Goal: Task Accomplishment & Management: Complete application form

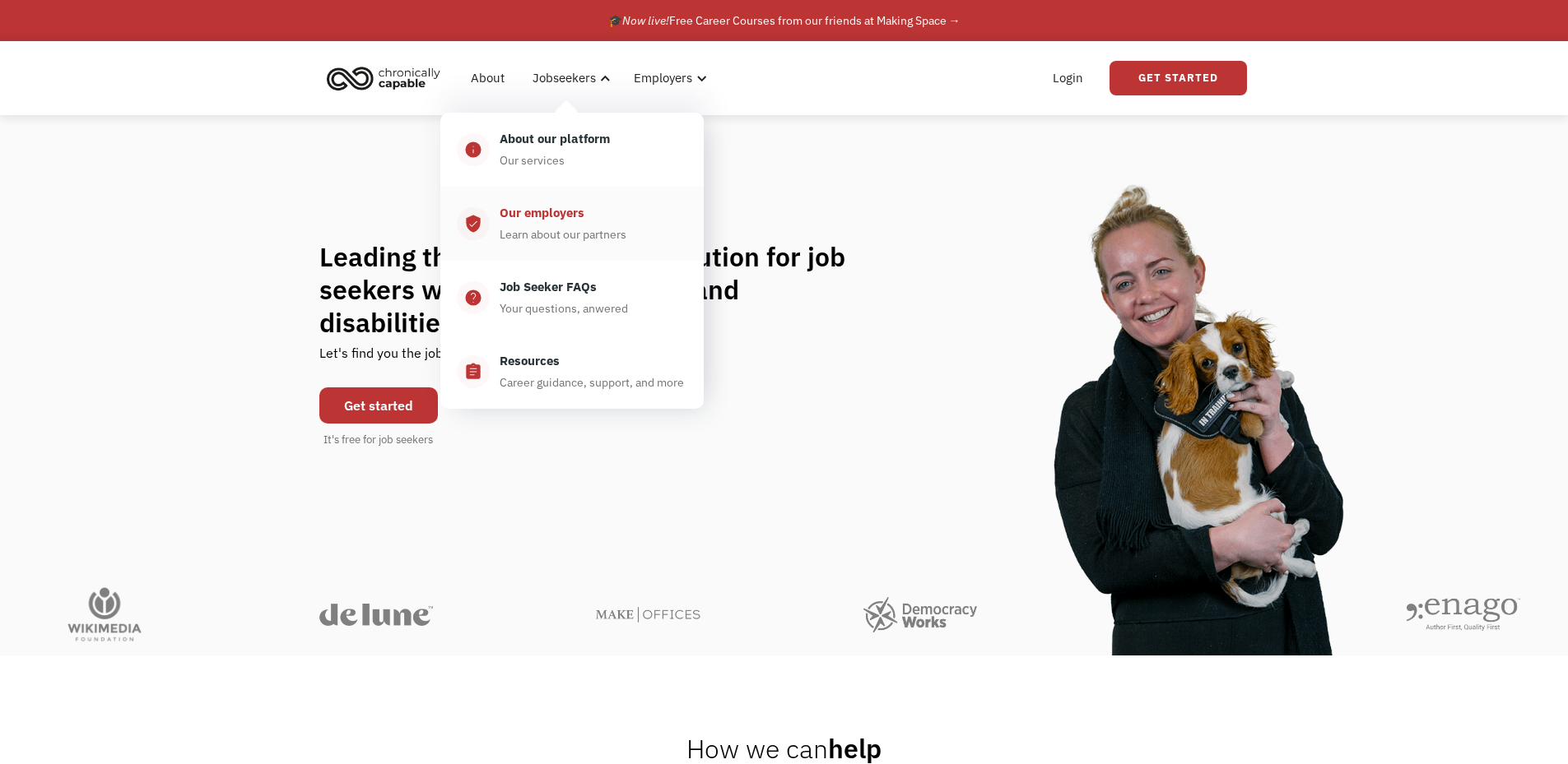
click at [559, 213] on div "Our employers" at bounding box center [541, 213] width 85 height 20
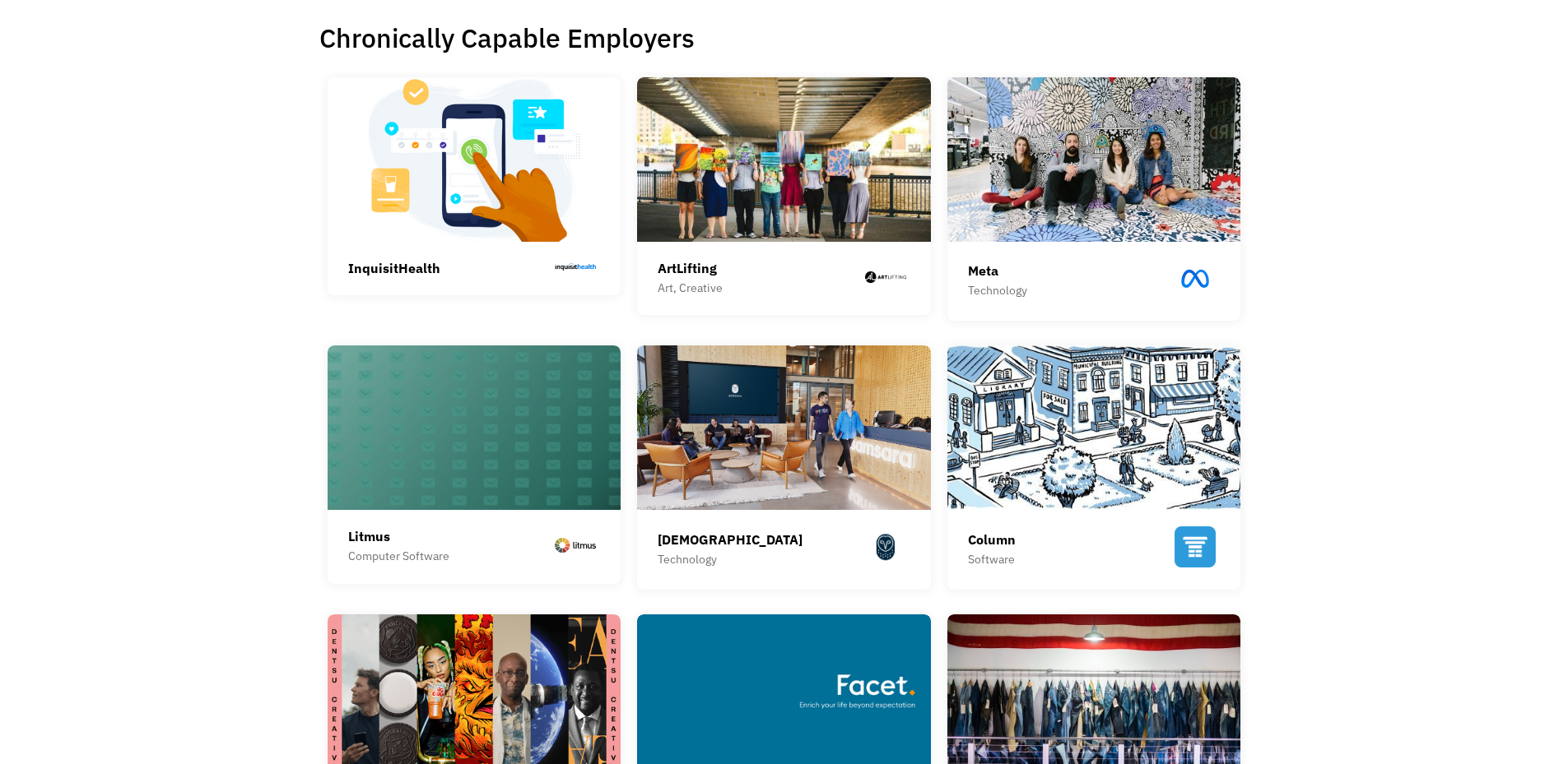
scroll to position [411, 0]
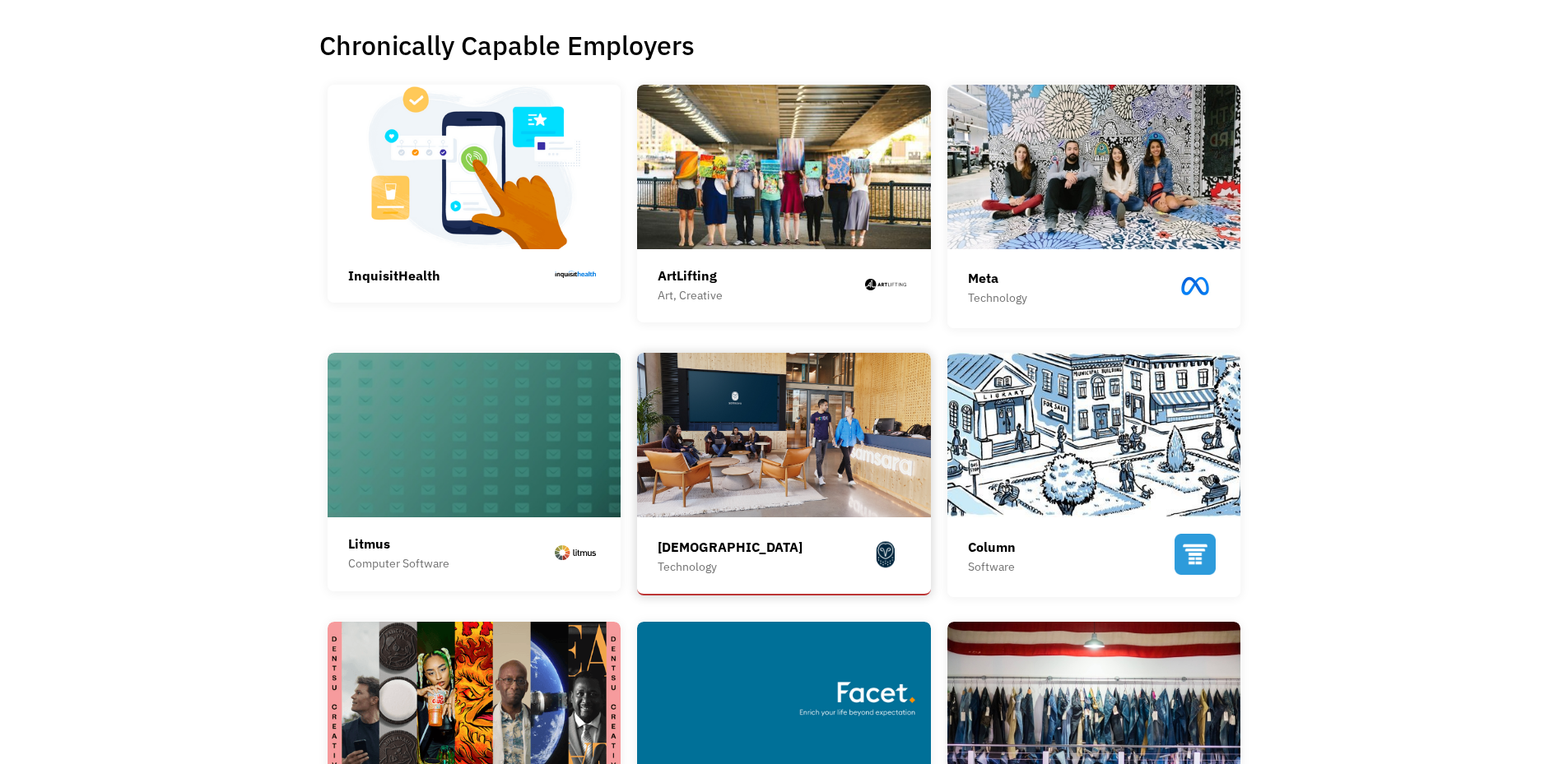
click at [787, 462] on img at bounding box center [784, 435] width 294 height 165
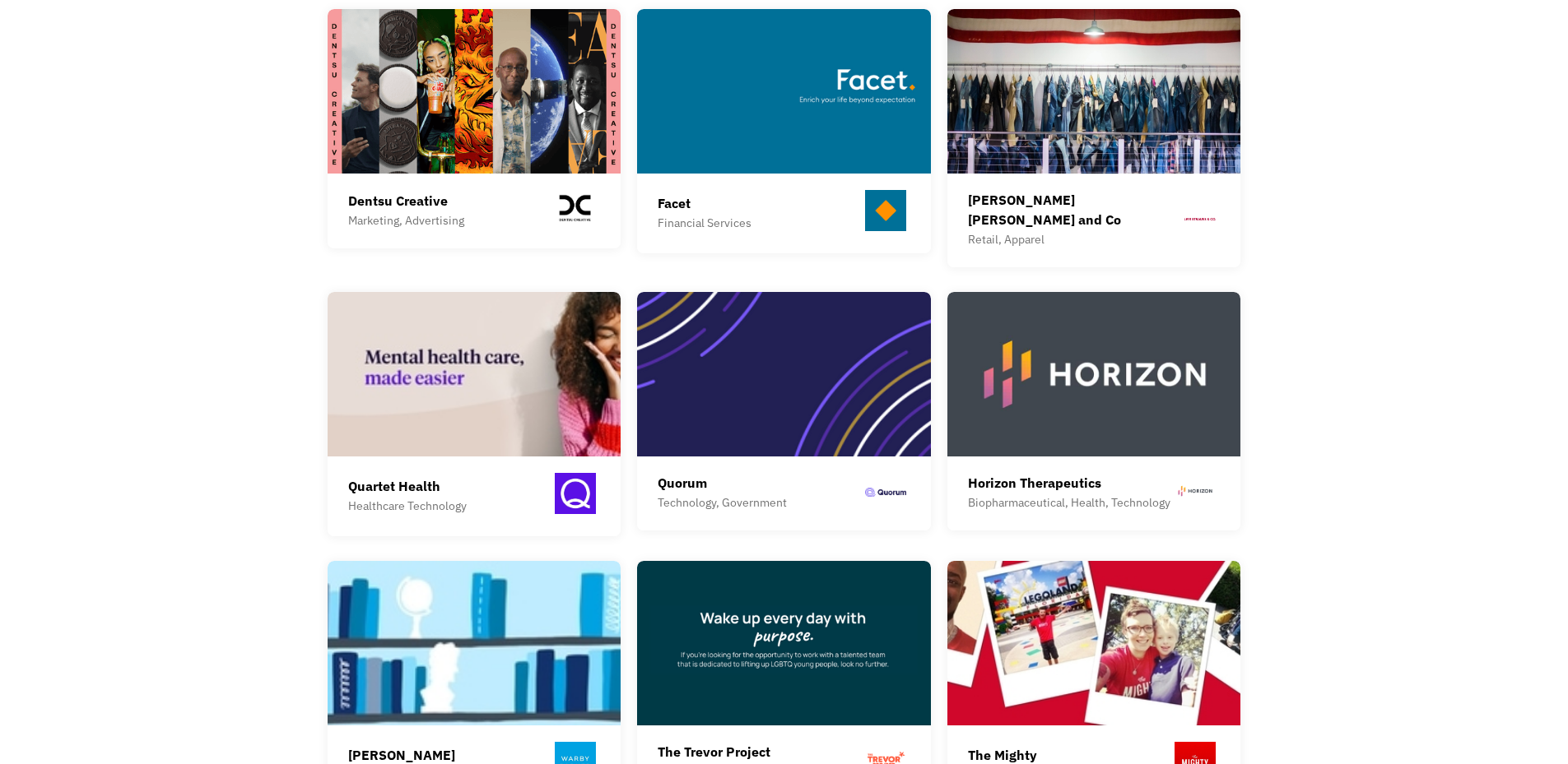
scroll to position [1070, 0]
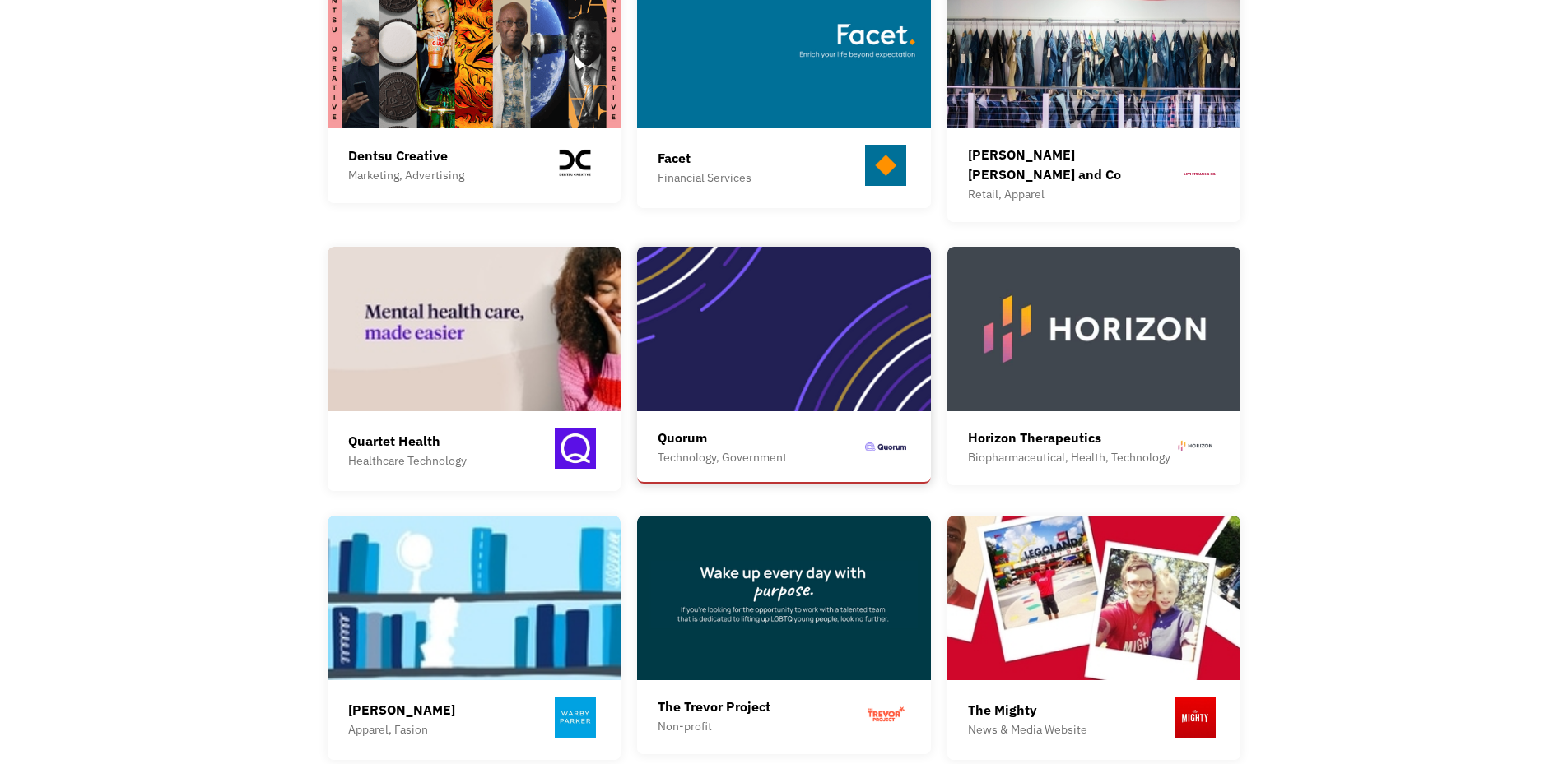
click at [712, 322] on img at bounding box center [784, 328] width 294 height 165
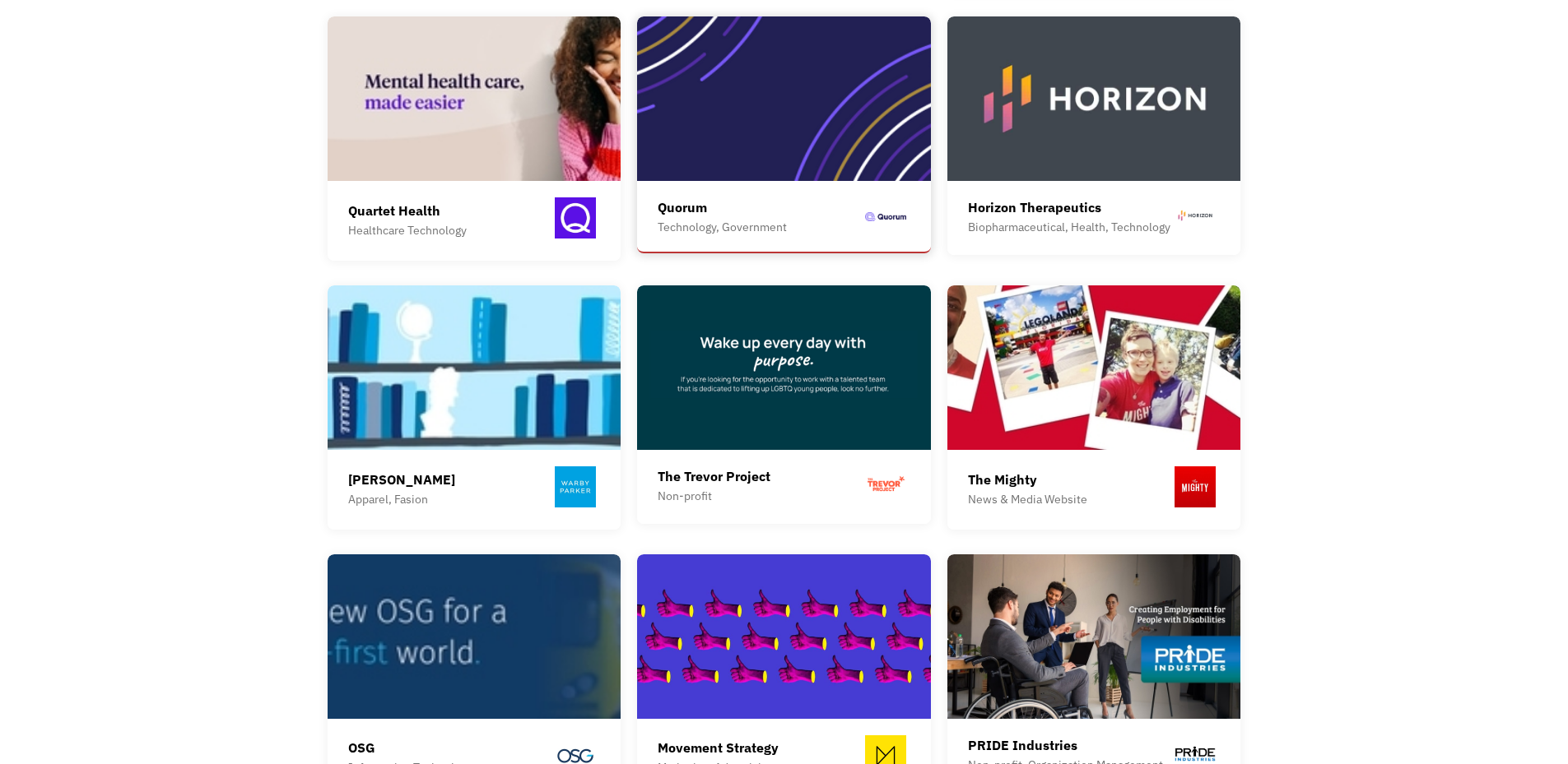
scroll to position [1316, 0]
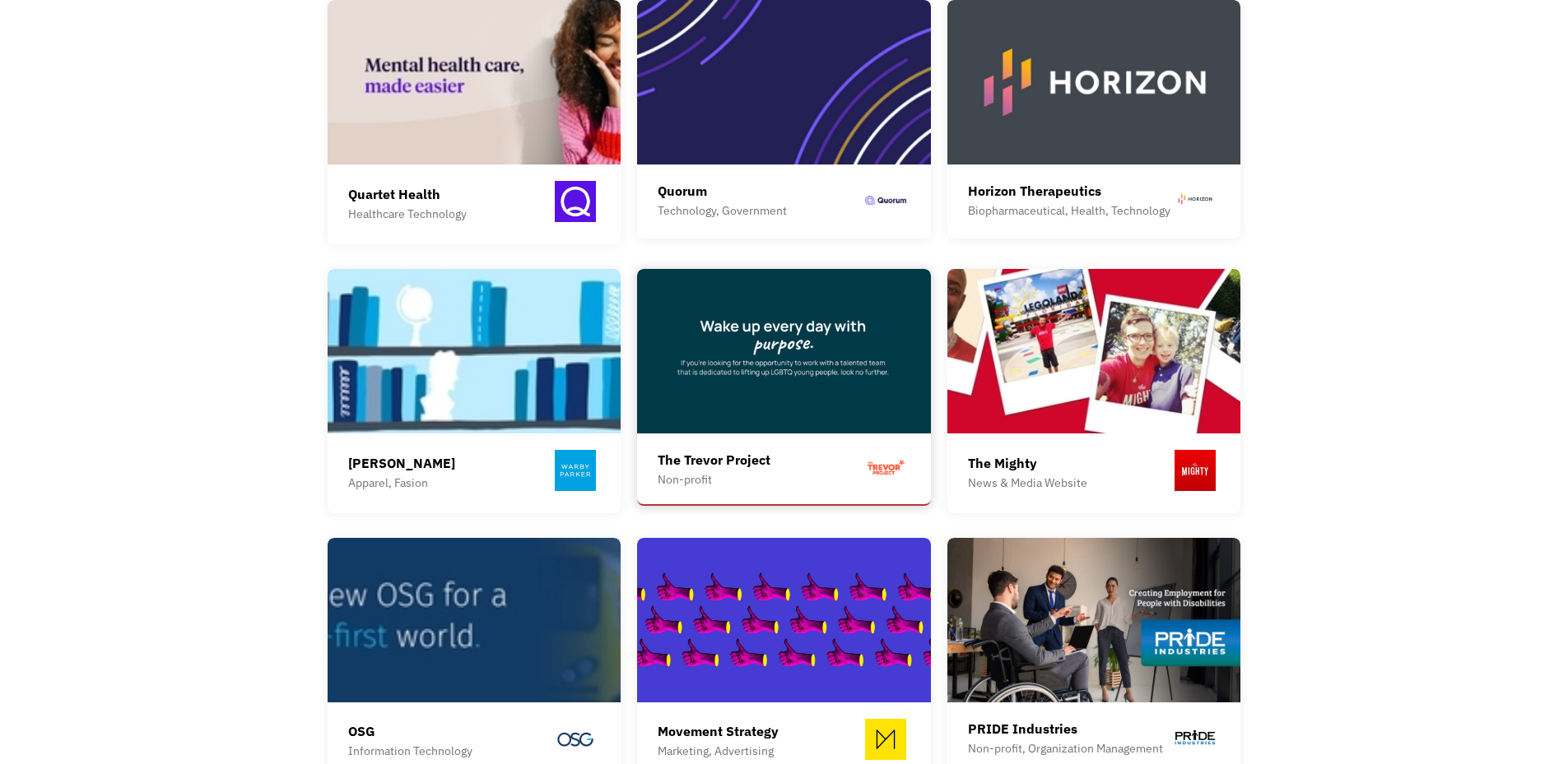
click at [776, 317] on img at bounding box center [784, 351] width 294 height 165
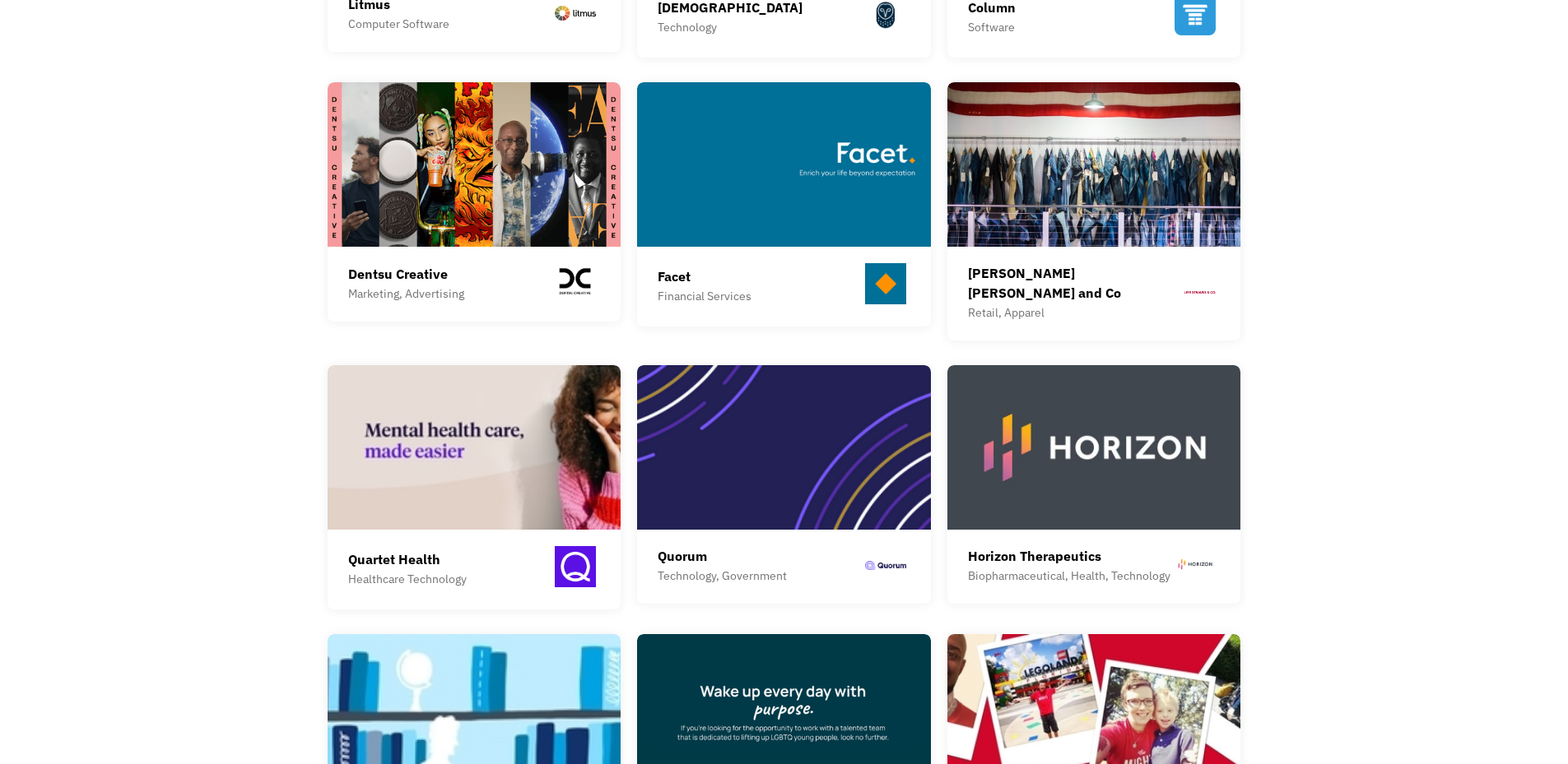
scroll to position [905, 0]
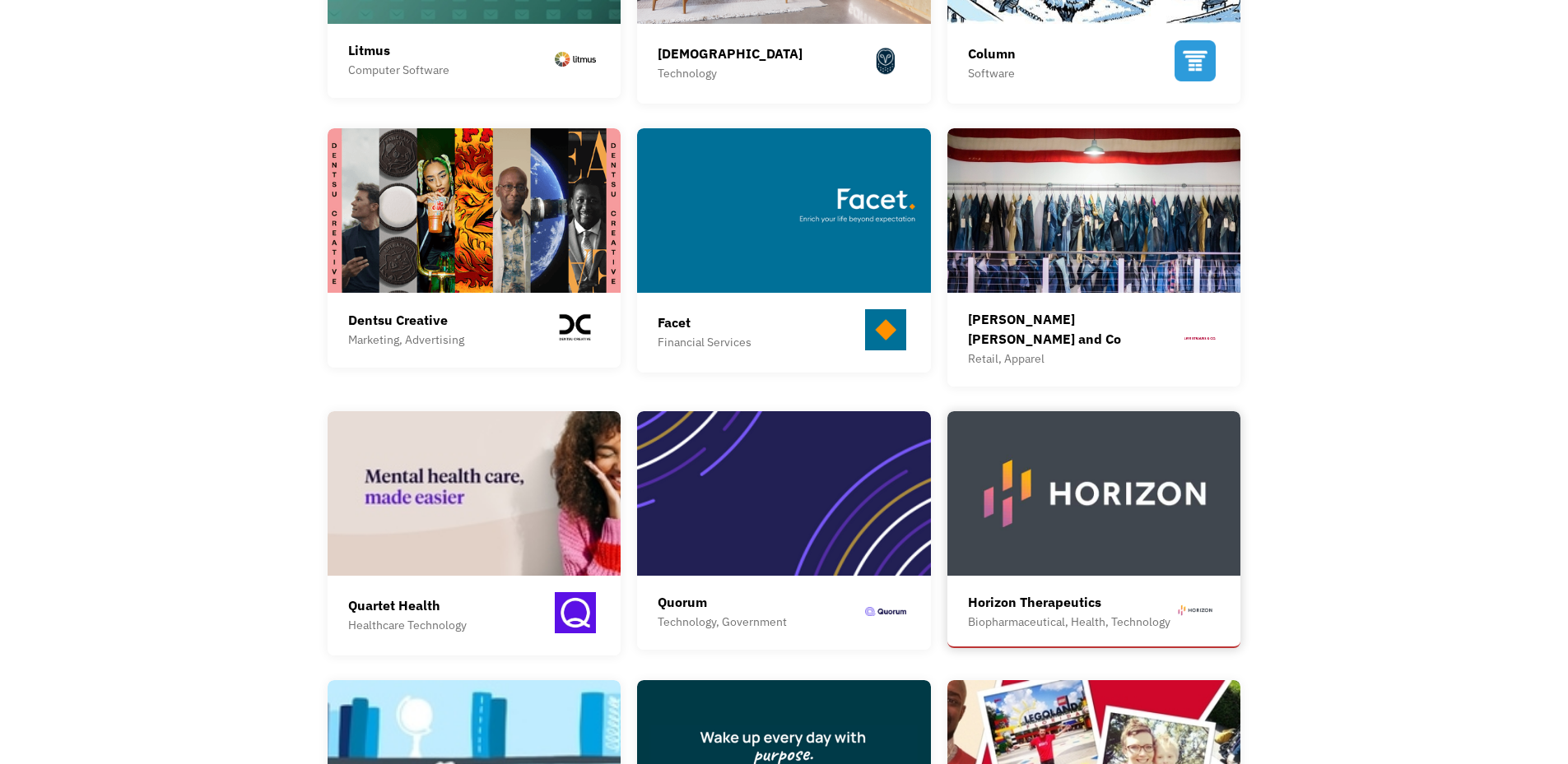
click at [1085, 481] on img at bounding box center [1094, 493] width 294 height 165
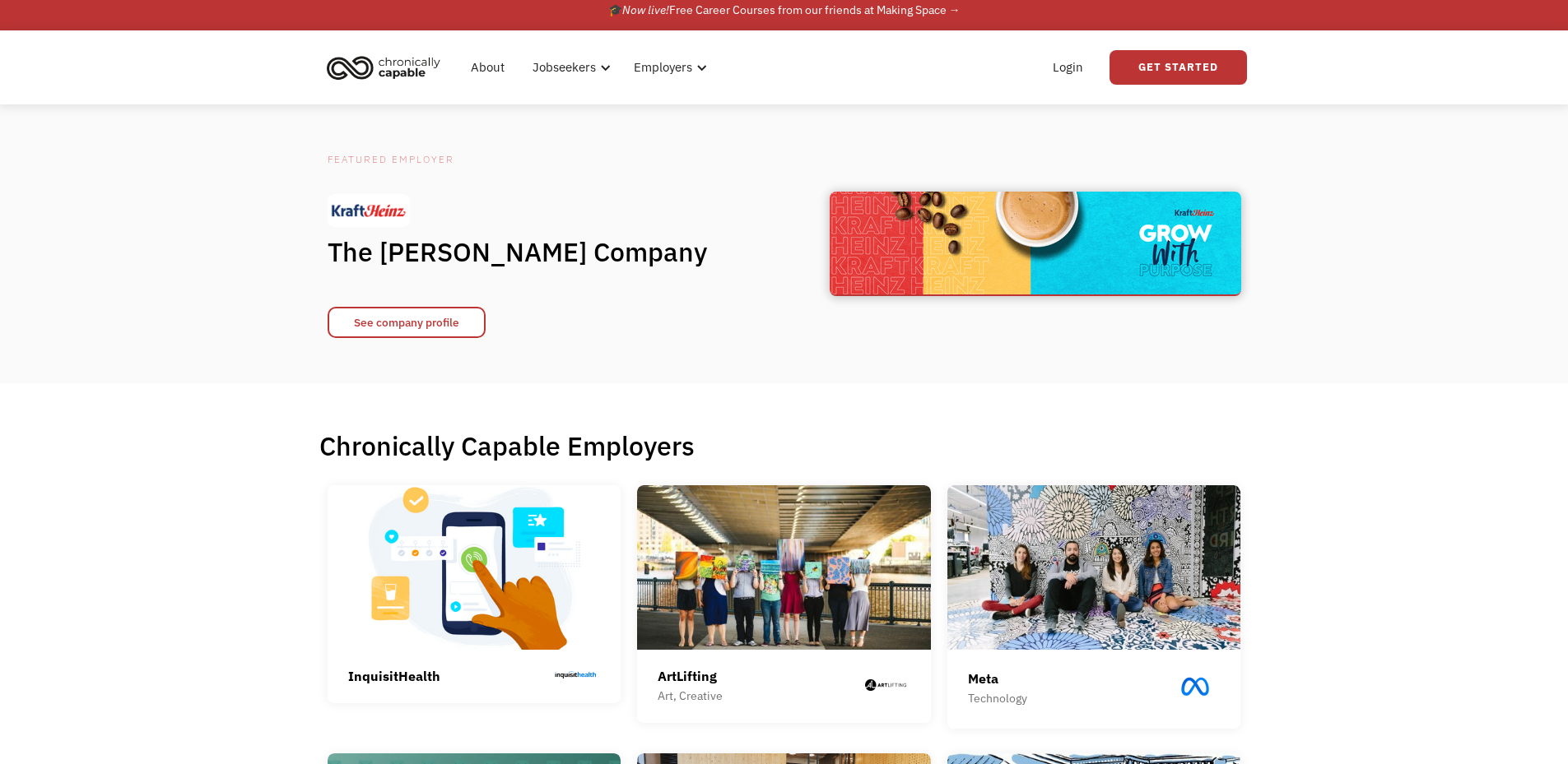
scroll to position [0, 0]
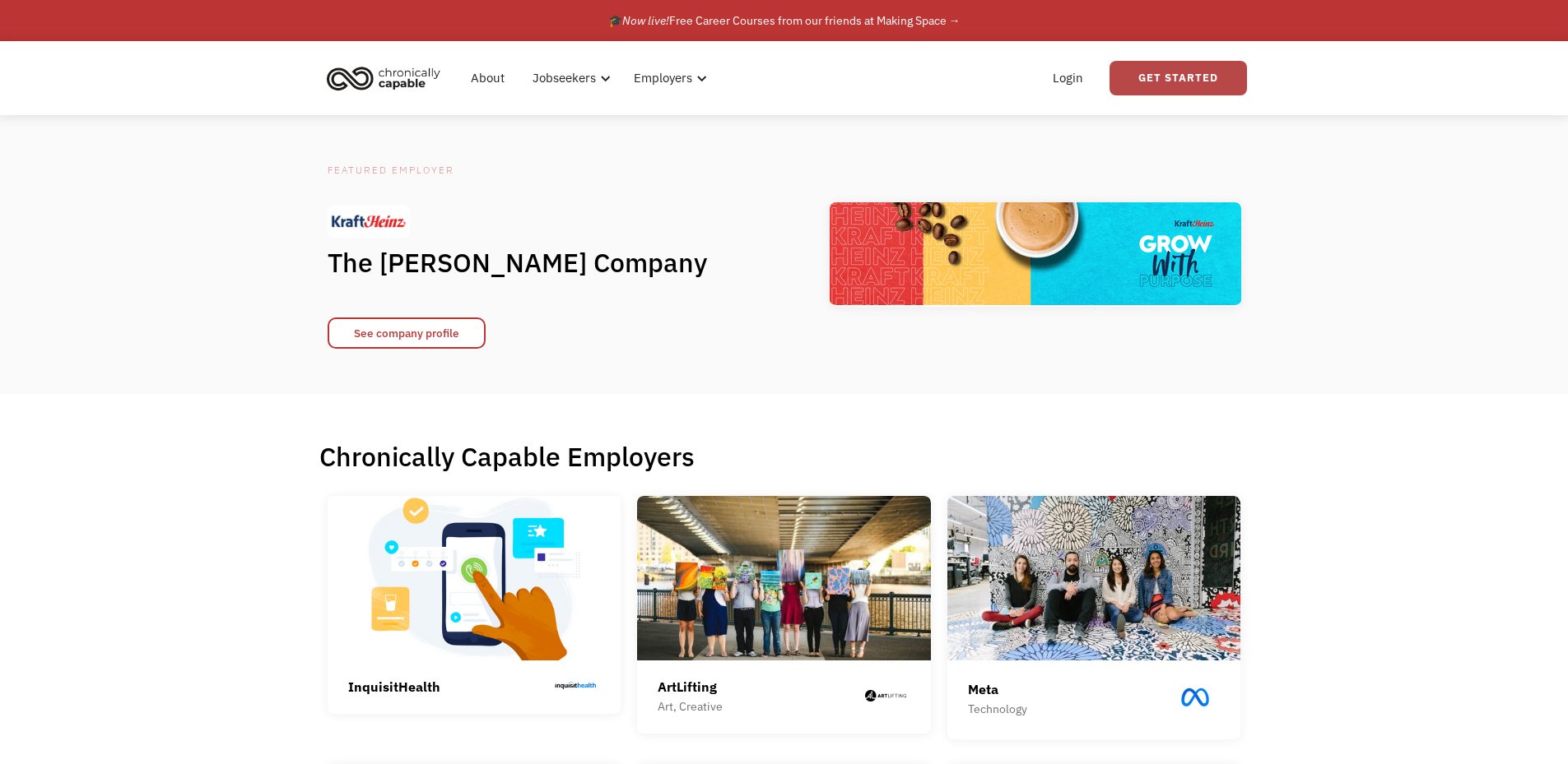
click at [1197, 77] on link "Get Started" at bounding box center [1178, 78] width 138 height 35
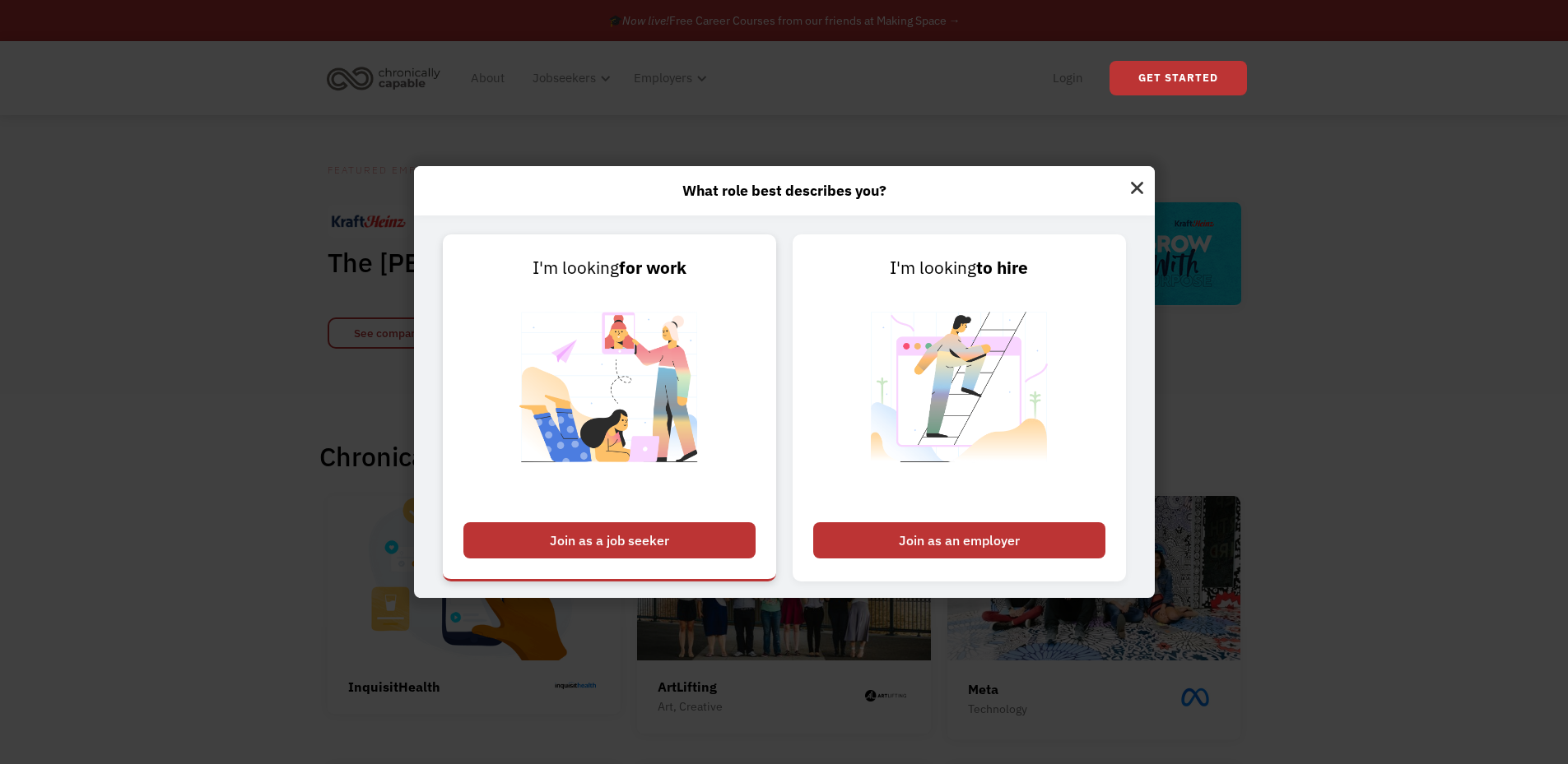
click at [705, 531] on div "Join as a job seeker" at bounding box center [609, 541] width 292 height 37
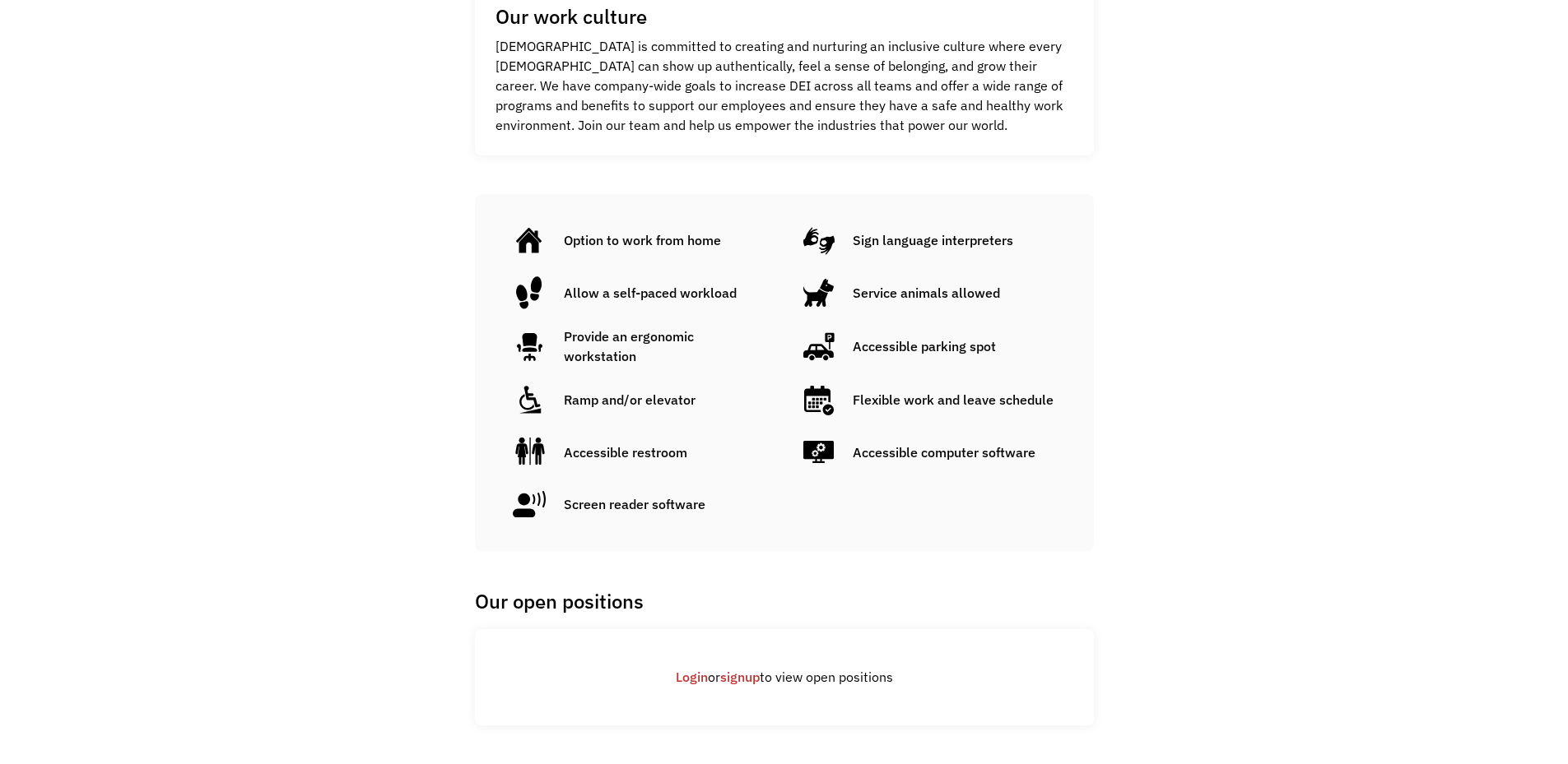
scroll to position [905, 0]
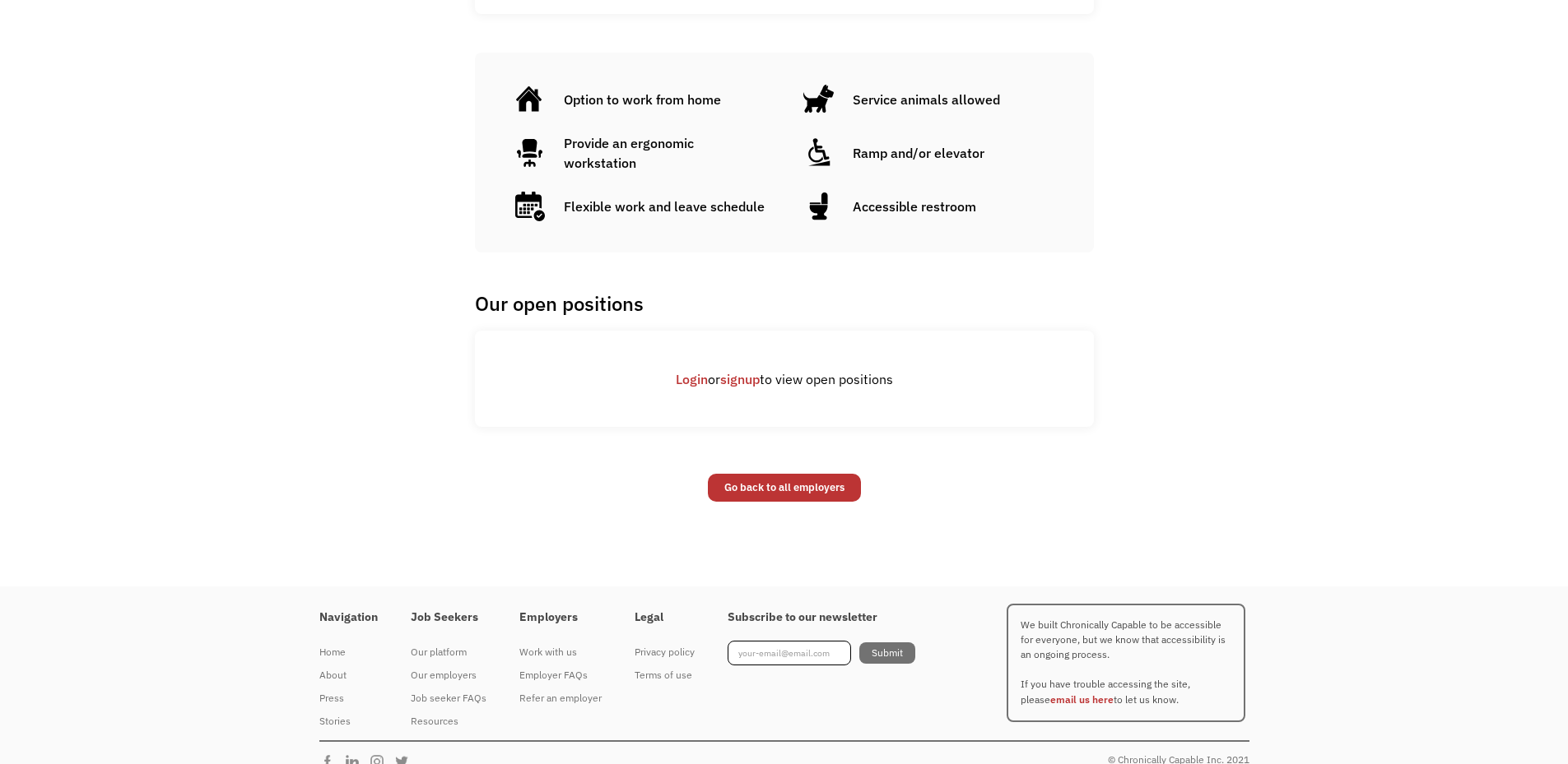
scroll to position [931, 0]
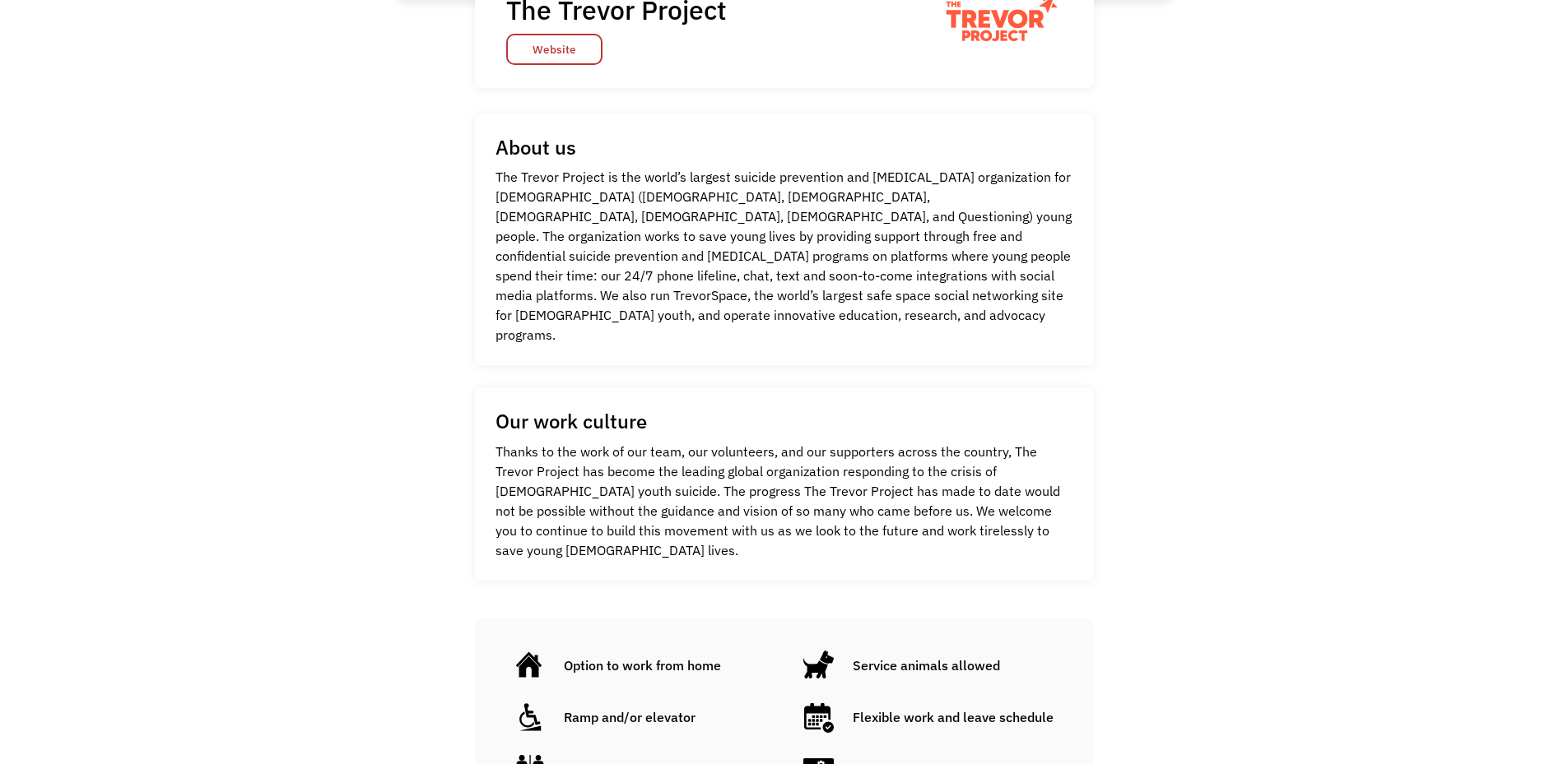
scroll to position [494, 0]
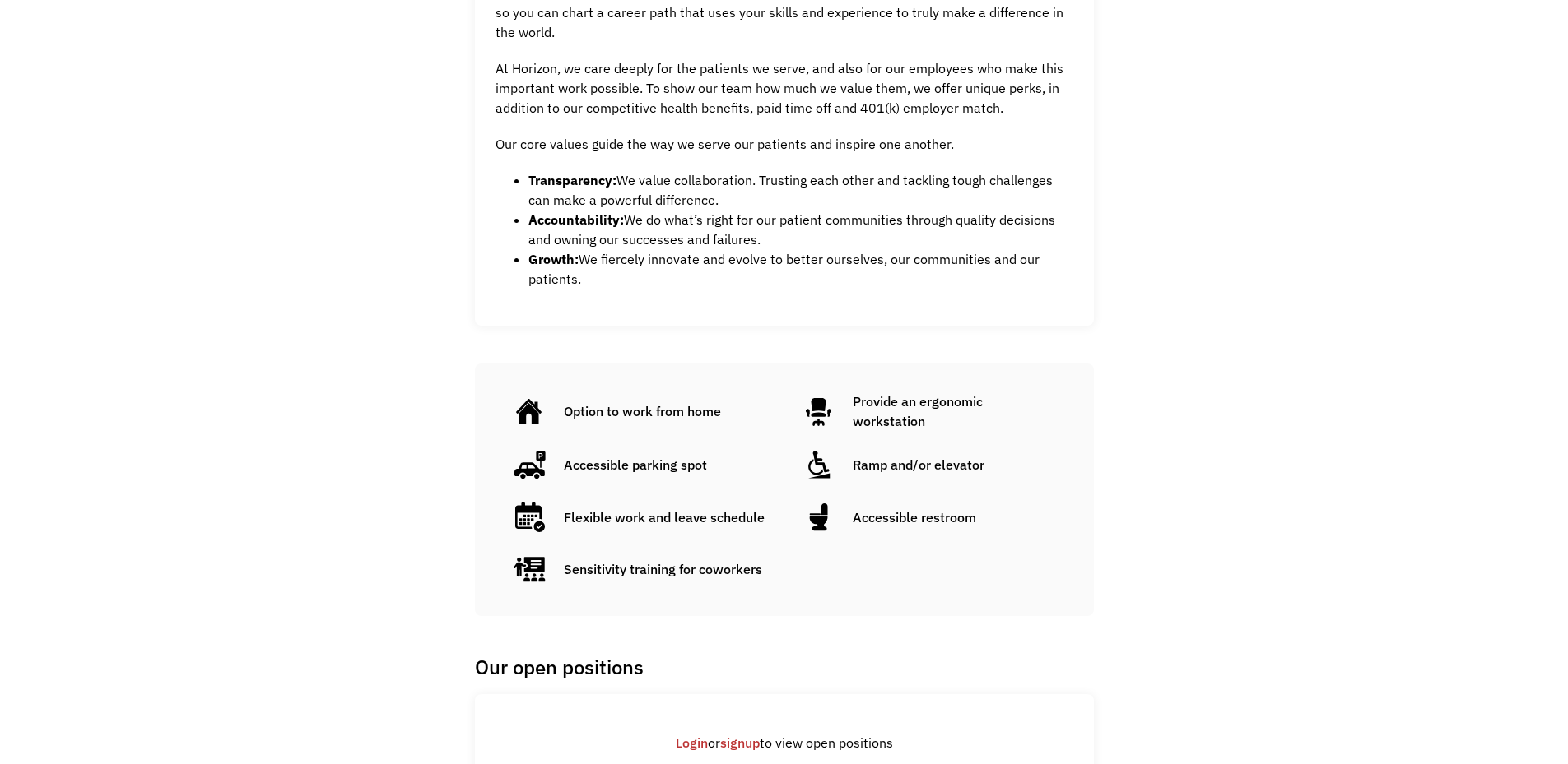
scroll to position [905, 0]
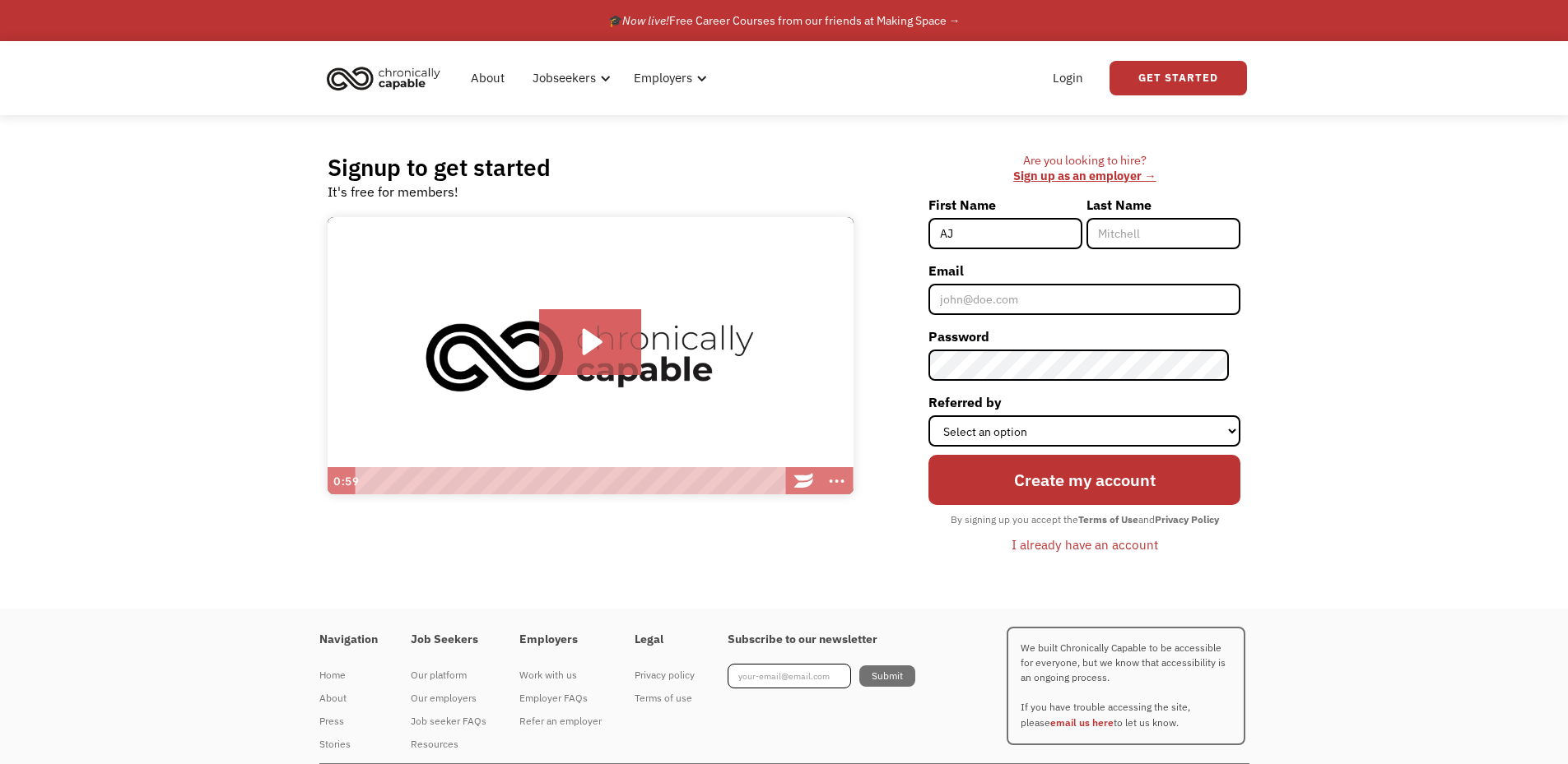
type input "AJ"
type input "Ollis"
type input "[EMAIL_ADDRESS][DOMAIN_NAME]"
click at [991, 438] on select "Select an option Instagram Facebook Twitter Search Engine News Article Word of …" at bounding box center [1084, 431] width 312 height 31
select select "Search Engine"
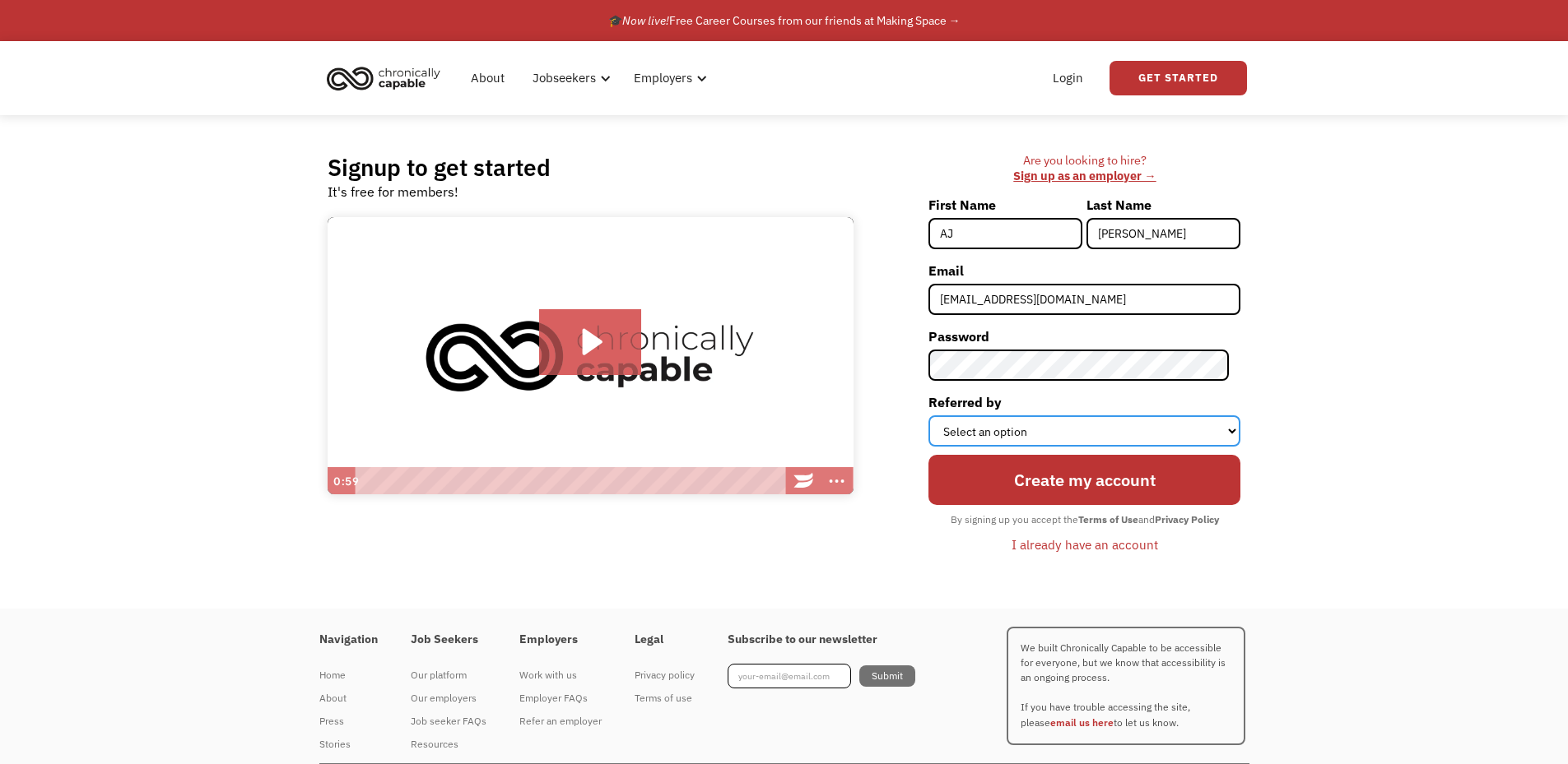
click at [940, 416] on select "Select an option Instagram Facebook Twitter Search Engine News Article Word of …" at bounding box center [1084, 431] width 312 height 31
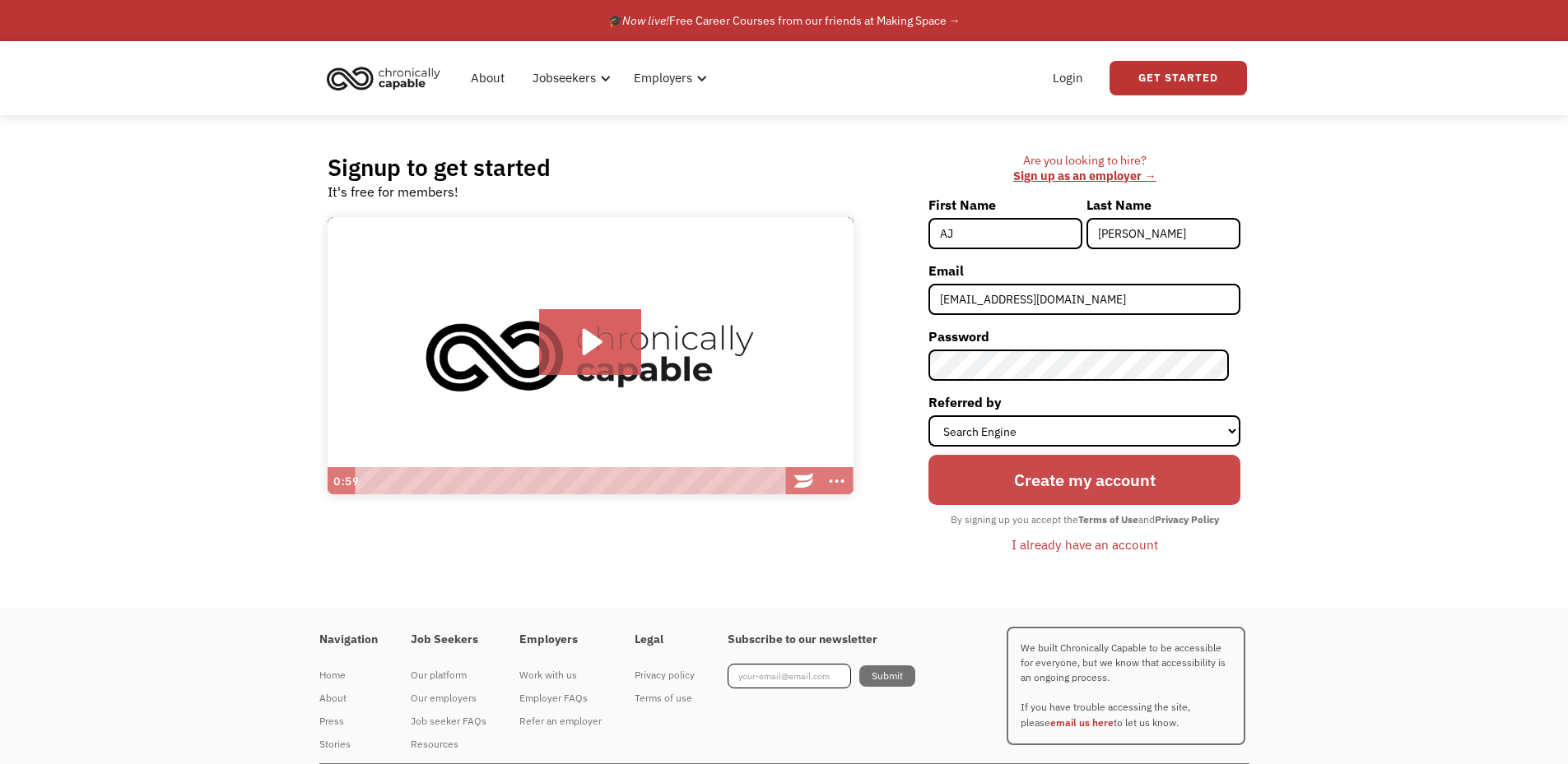
click at [1205, 475] on input "Create my account" at bounding box center [1084, 480] width 312 height 51
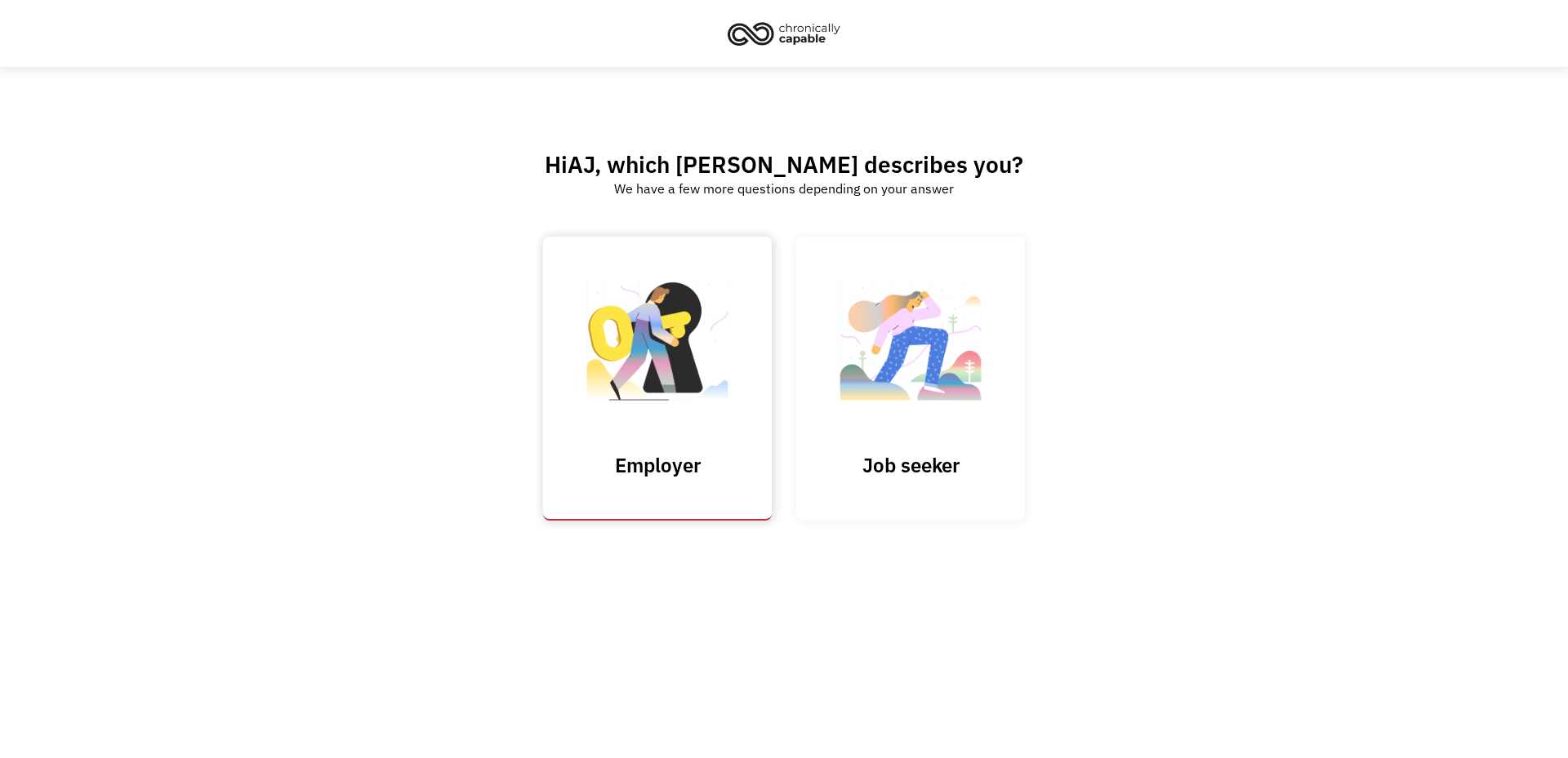
click at [666, 376] on input "Submit" at bounding box center [657, 379] width 228 height 284
type input "Please wait..."
click at [902, 396] on img at bounding box center [910, 349] width 163 height 159
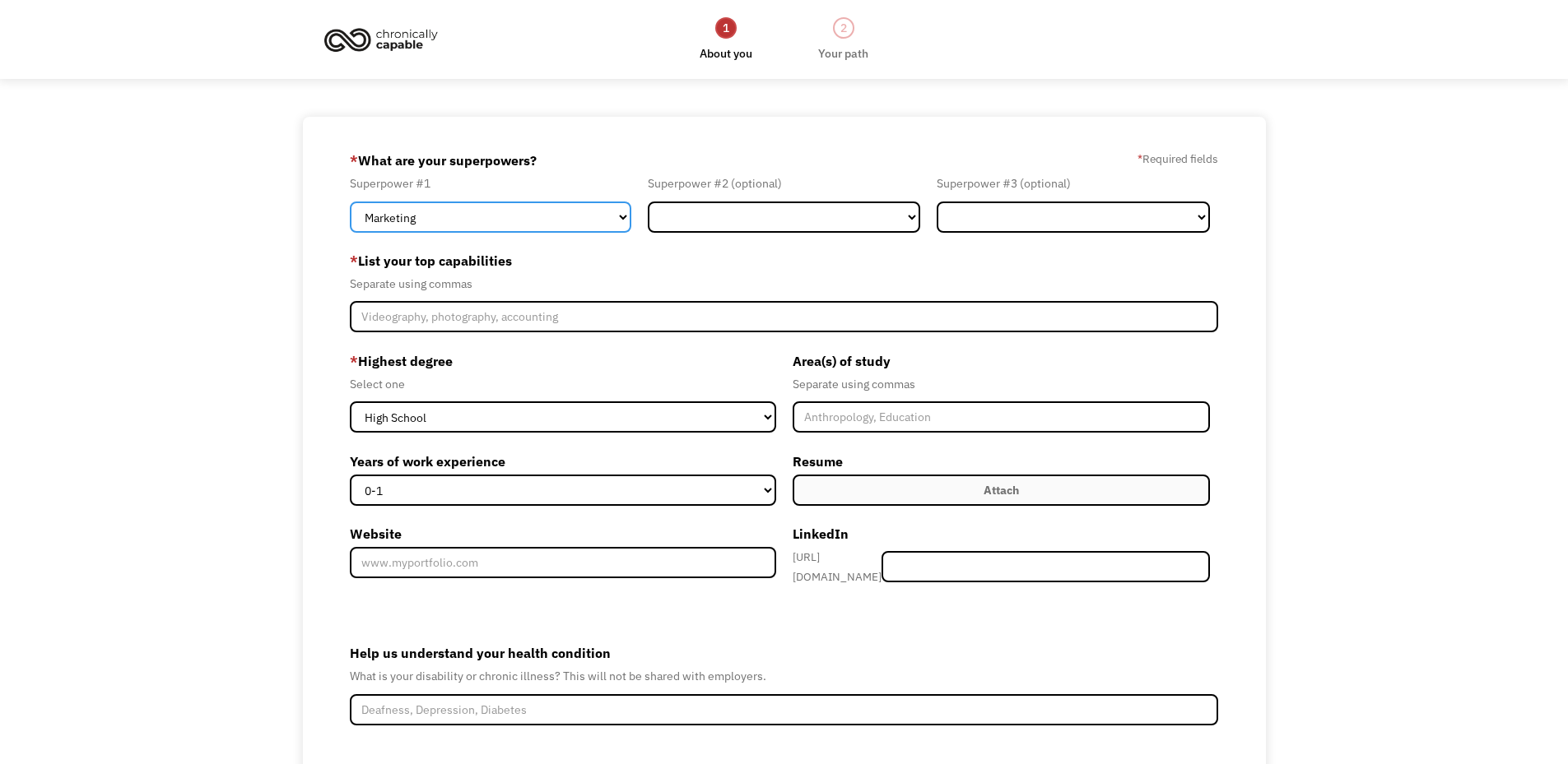
click at [618, 215] on select "Marketing Human Resources Finance Technology Operations Sales Industrial & Manu…" at bounding box center [490, 217] width 282 height 31
click at [350, 201] on select "Marketing Human Resources Finance Technology Operations Sales Industrial & Manu…" at bounding box center [490, 217] width 282 height 31
click at [626, 216] on select "Marketing Human Resources Finance Technology Operations Sales Industrial & Manu…" at bounding box center [490, 217] width 282 height 31
select select "Administration"
click at [350, 201] on select "Marketing Human Resources Finance Technology Operations Sales Industrial & Manu…" at bounding box center [490, 217] width 282 height 31
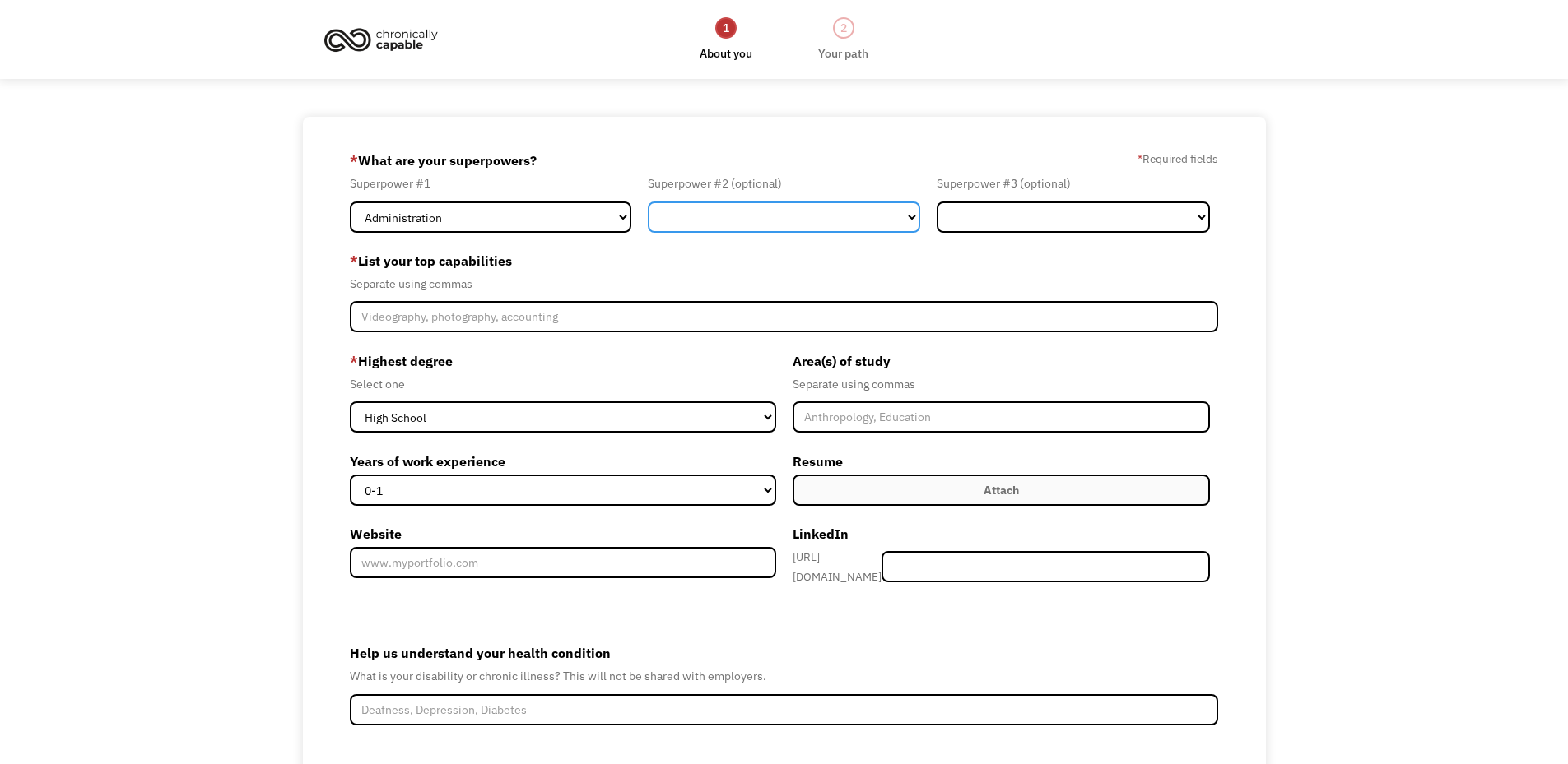
click at [738, 212] on select "Marketing Human Resources Finance Technology Operations Sales Industrial & Manu…" at bounding box center [784, 217] width 274 height 31
select select "Finance"
click at [648, 201] on select "Marketing Human Resources Finance Technology Operations Sales Industrial & Manu…" at bounding box center [784, 217] width 274 height 31
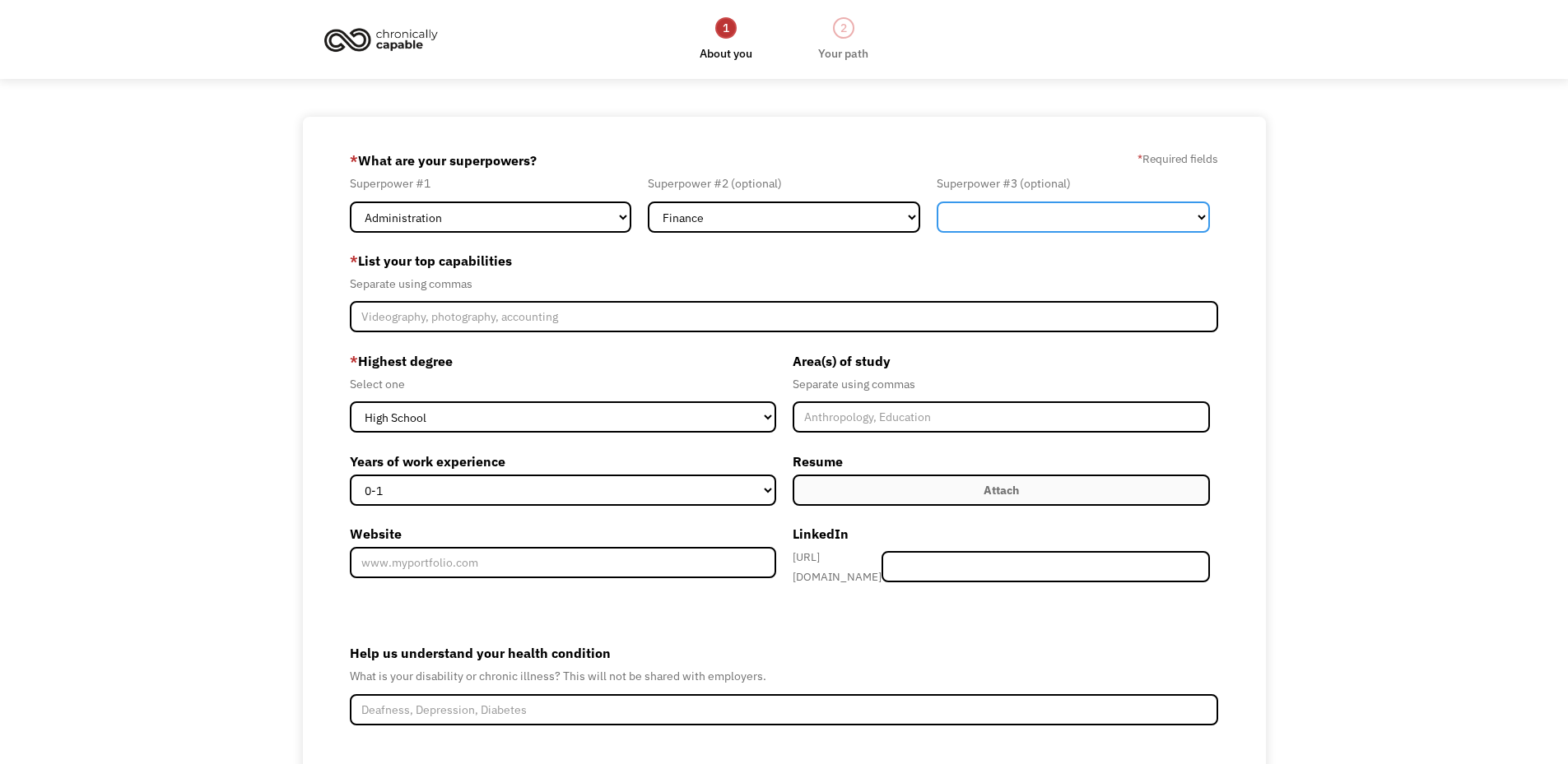
click at [1022, 210] on select "Marketing Human Resources Finance Technology Operations Sales Industrial & Manu…" at bounding box center [1074, 217] width 274 height 31
select select "Communications & Public Relations"
click at [937, 201] on select "Marketing Human Resources Finance Technology Operations Sales Industrial & Manu…" at bounding box center [1074, 217] width 274 height 31
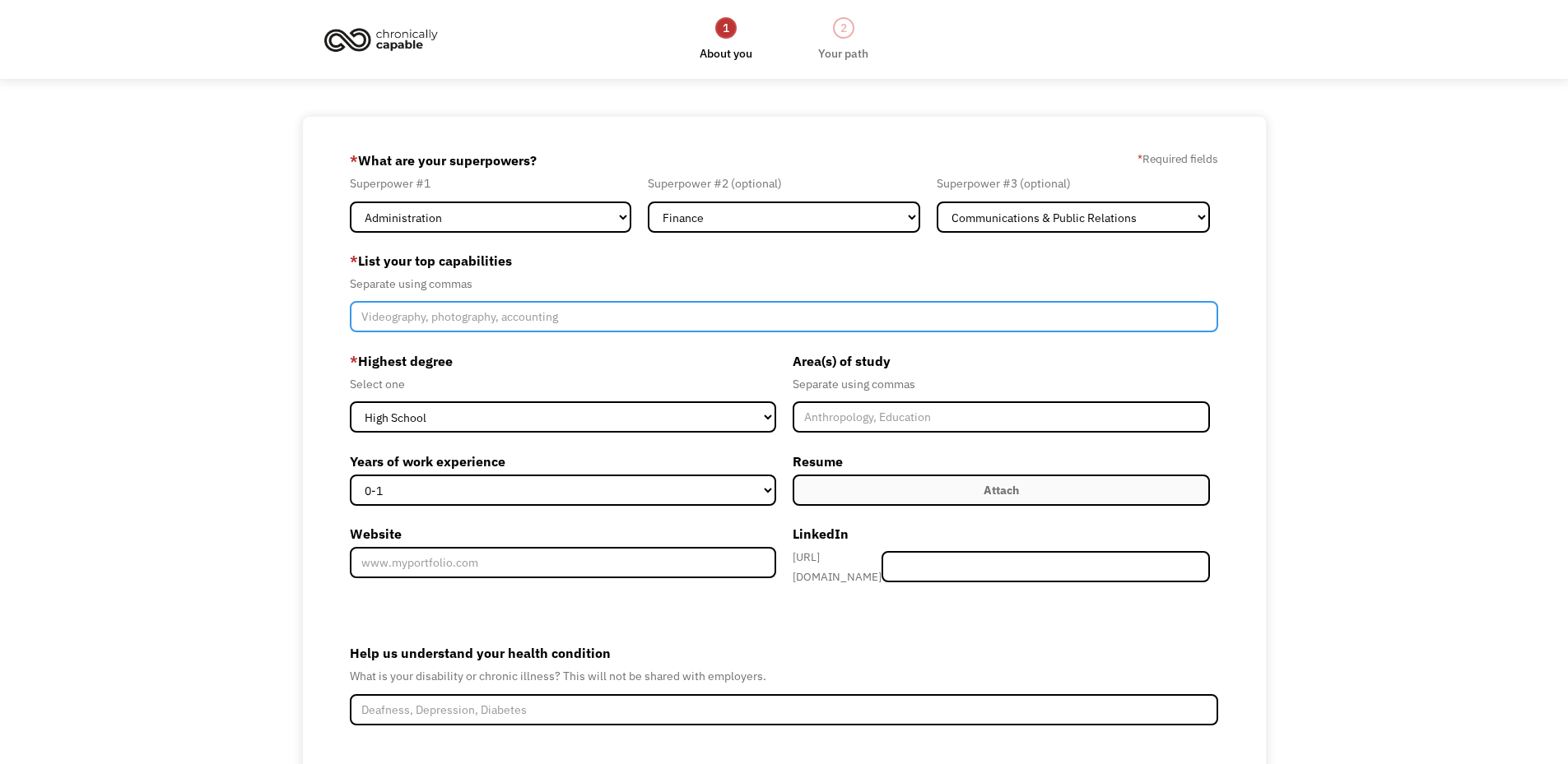
drag, startPoint x: 635, startPoint y: 320, endPoint x: 697, endPoint y: 299, distance: 65.5
click at [639, 320] on input "Member-Create-Step1" at bounding box center [784, 317] width 869 height 31
type input "data entry, confidentiality, writing, customer service skills, problem-solving"
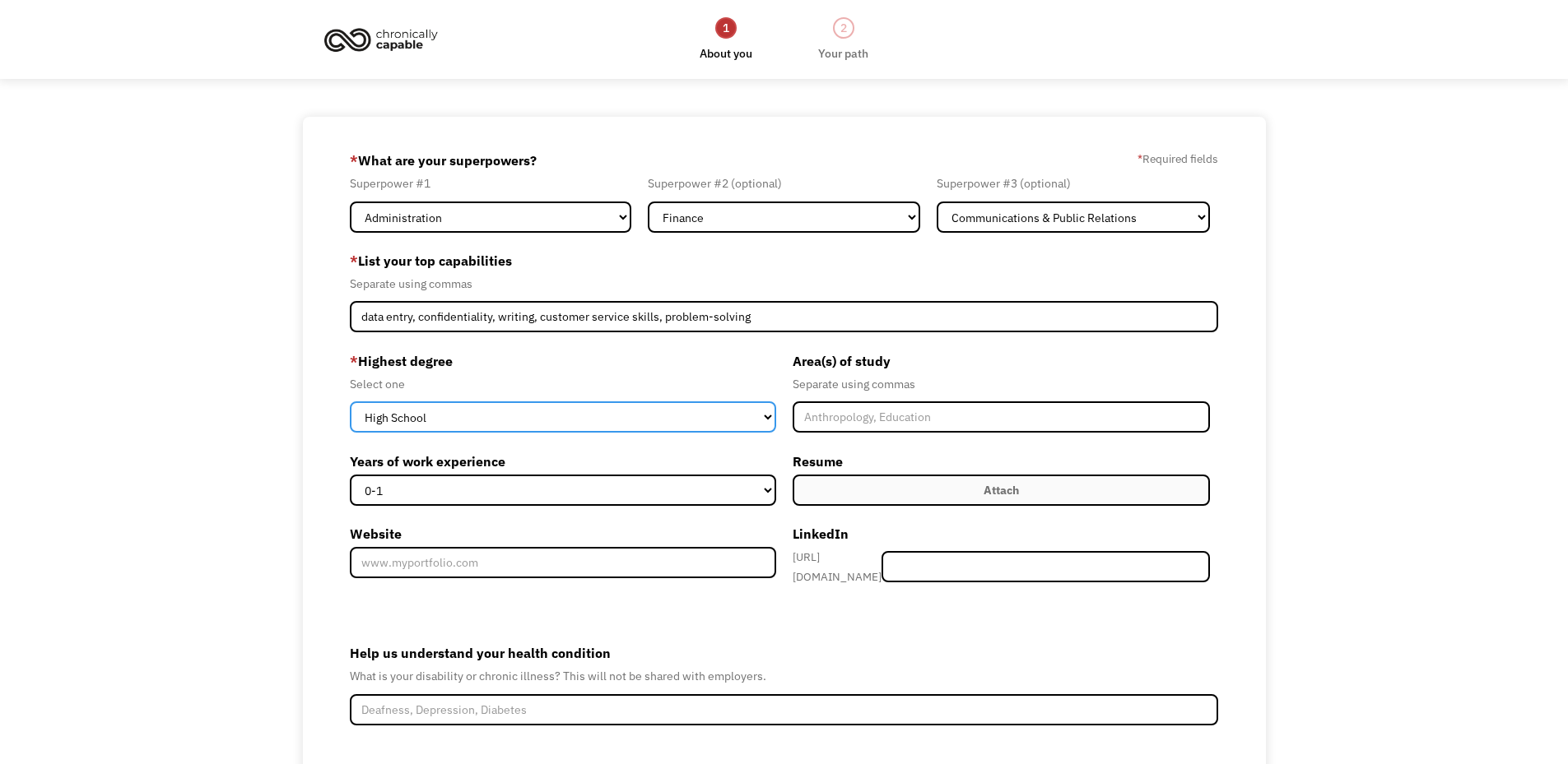
click at [539, 416] on select "High School Associates Bachelors Master's PhD" at bounding box center [562, 417] width 426 height 31
select select "bachelors"
click at [350, 402] on select "High School Associates Bachelors Master's PhD" at bounding box center [562, 417] width 426 height 31
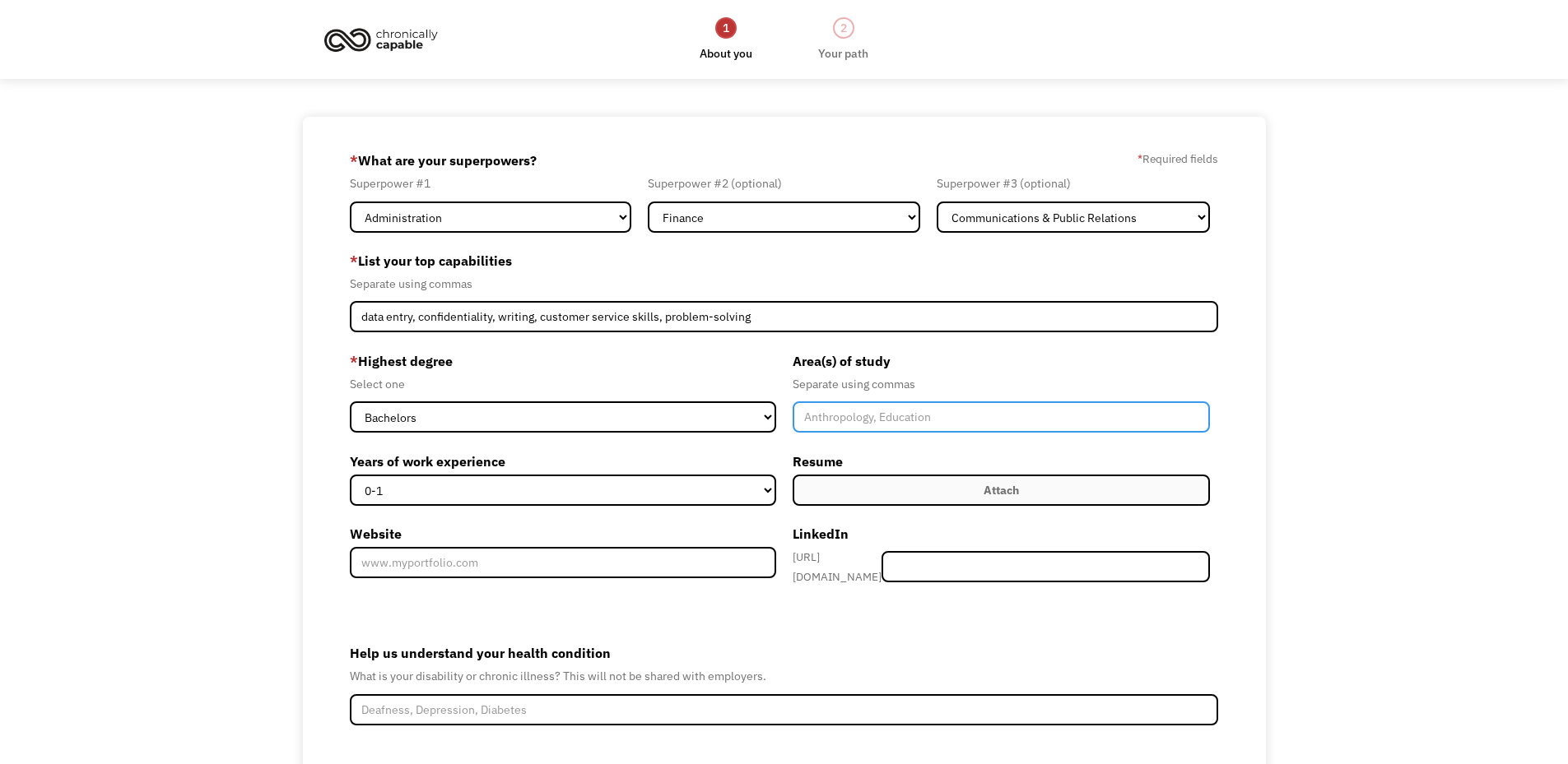
click at [989, 425] on input "Member-Create-Step1" at bounding box center [1002, 417] width 418 height 31
type input "Psychology"
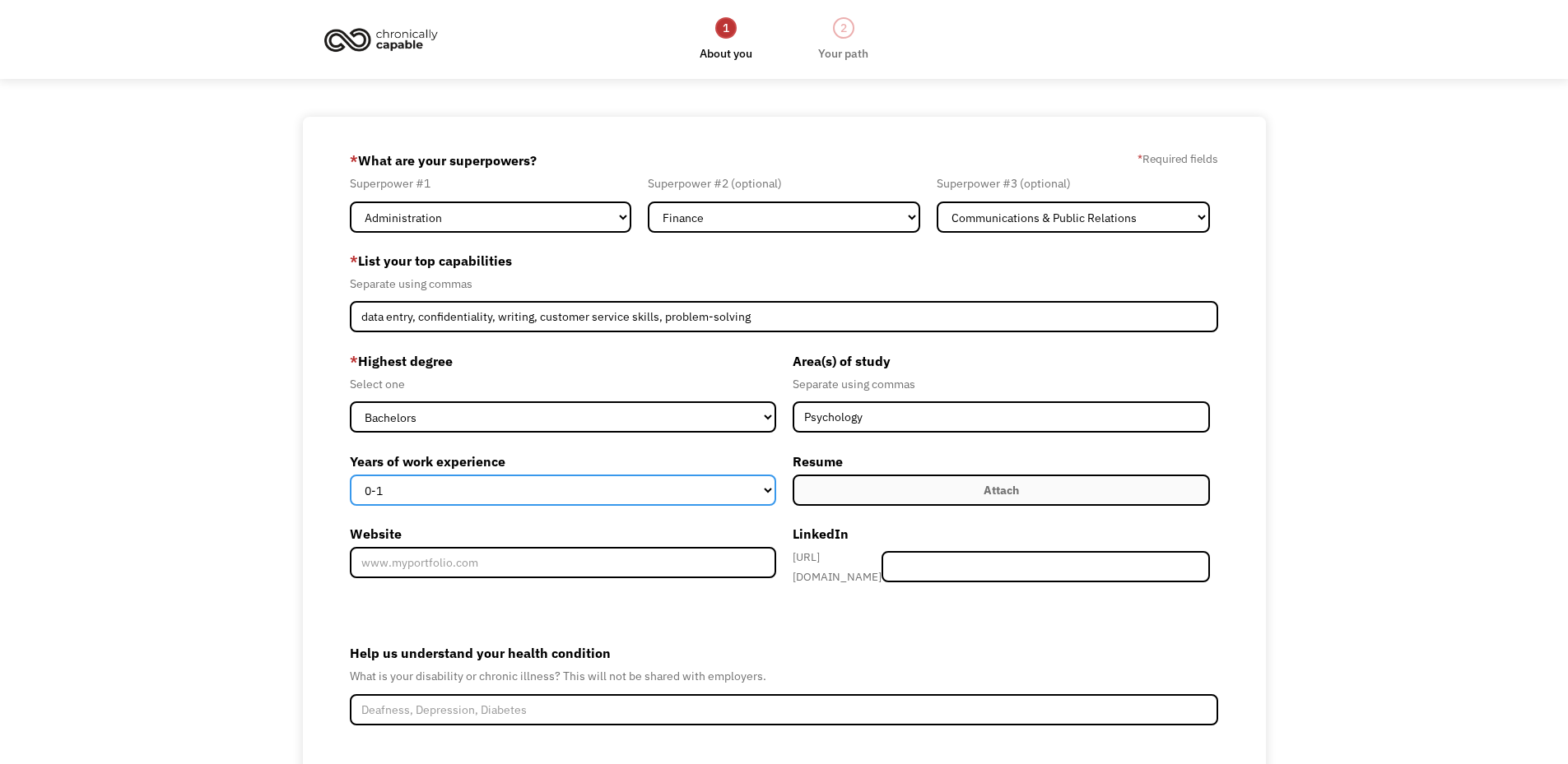
click at [768, 490] on select "0-1 2-4 5-10 11-15 15+" at bounding box center [562, 490] width 426 height 31
select select "15+"
click at [350, 475] on select "0-1 2-4 5-10 11-15 15+" at bounding box center [562, 490] width 426 height 31
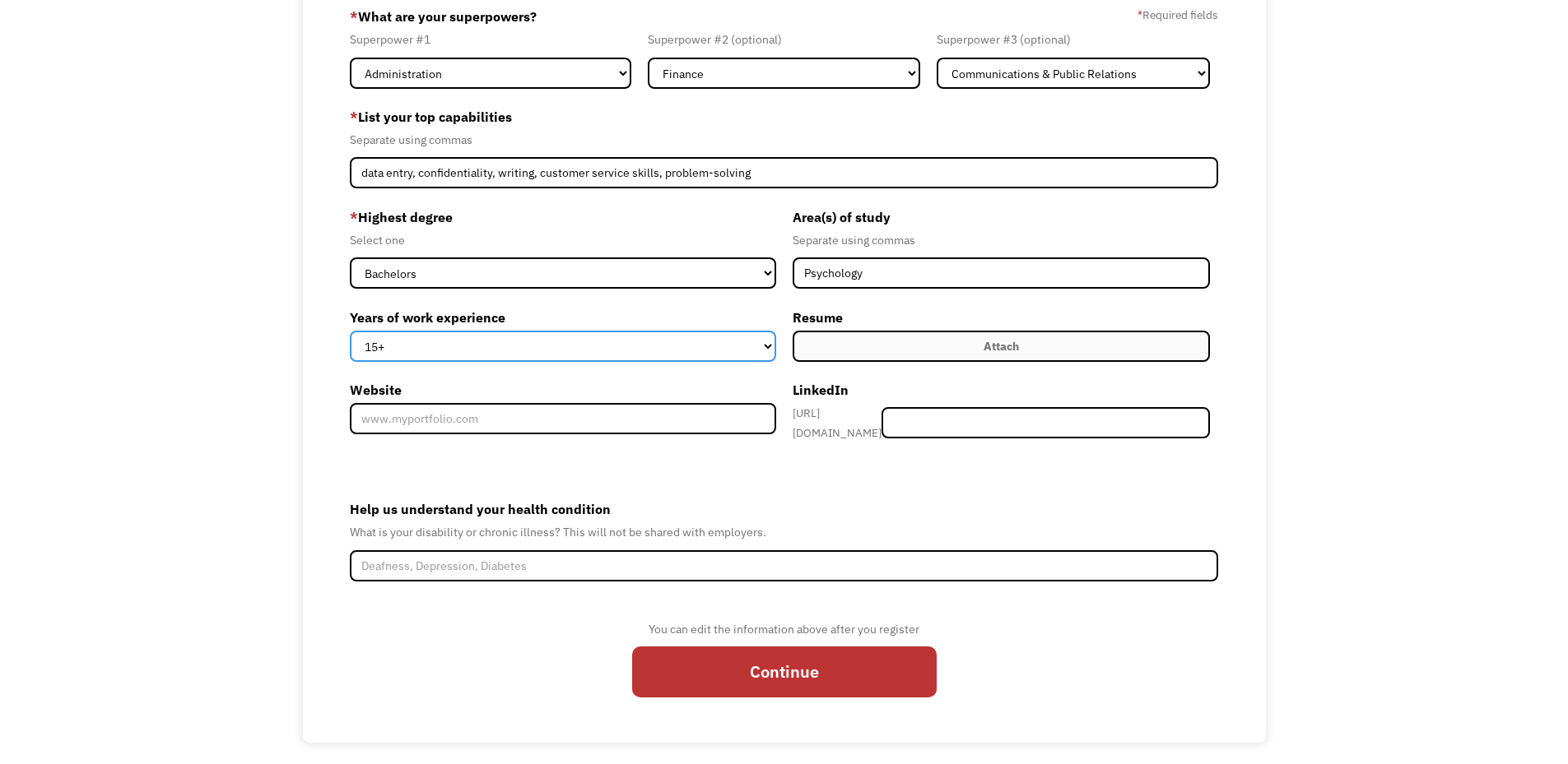
scroll to position [153, 0]
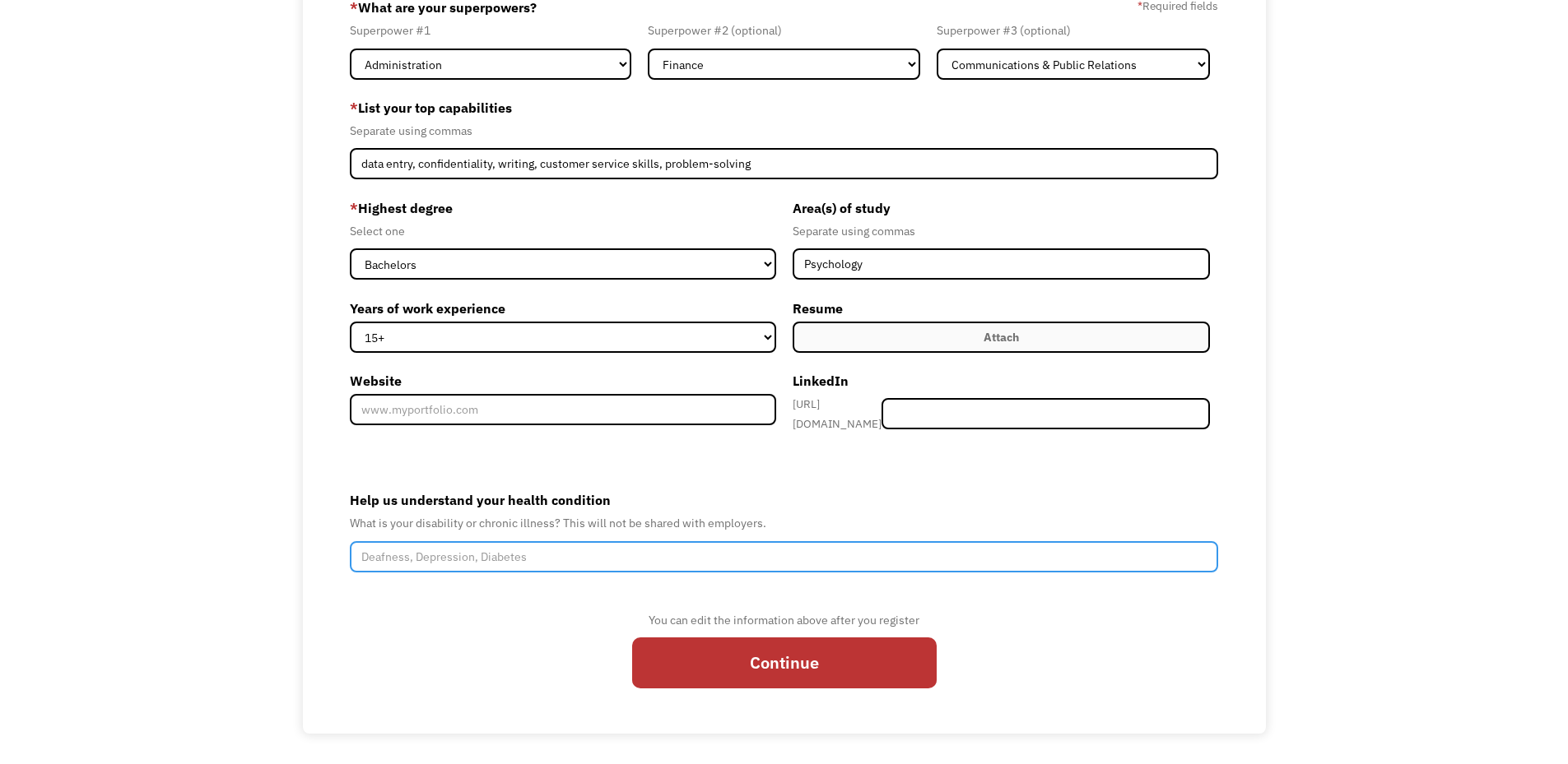
click at [546, 551] on input "Help us understand your health condition" at bounding box center [784, 558] width 869 height 31
type input "Multiple Sclerosis, anxiety"
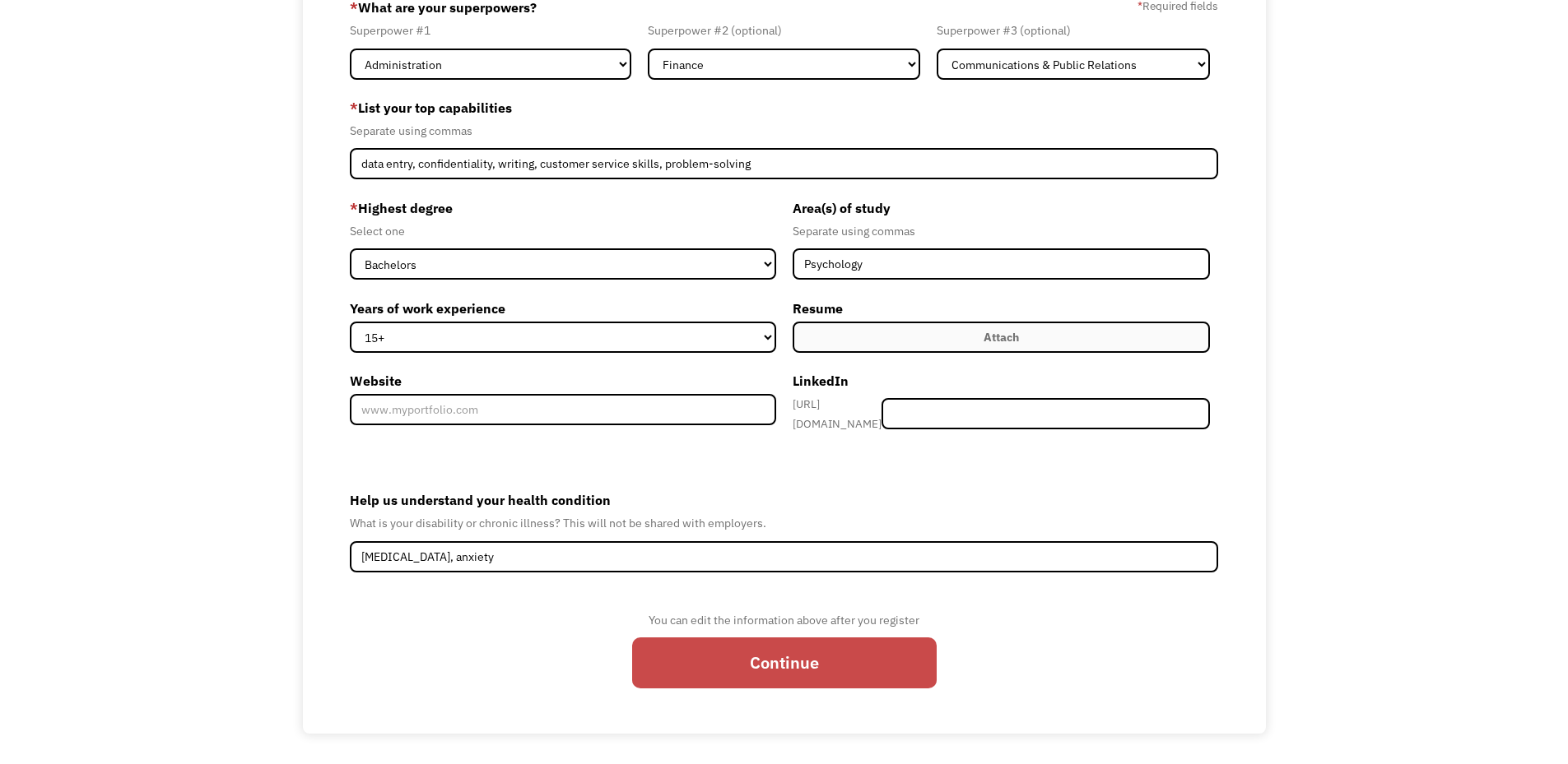
click at [858, 664] on input "Continue" at bounding box center [784, 663] width 304 height 51
type input "Please wait..."
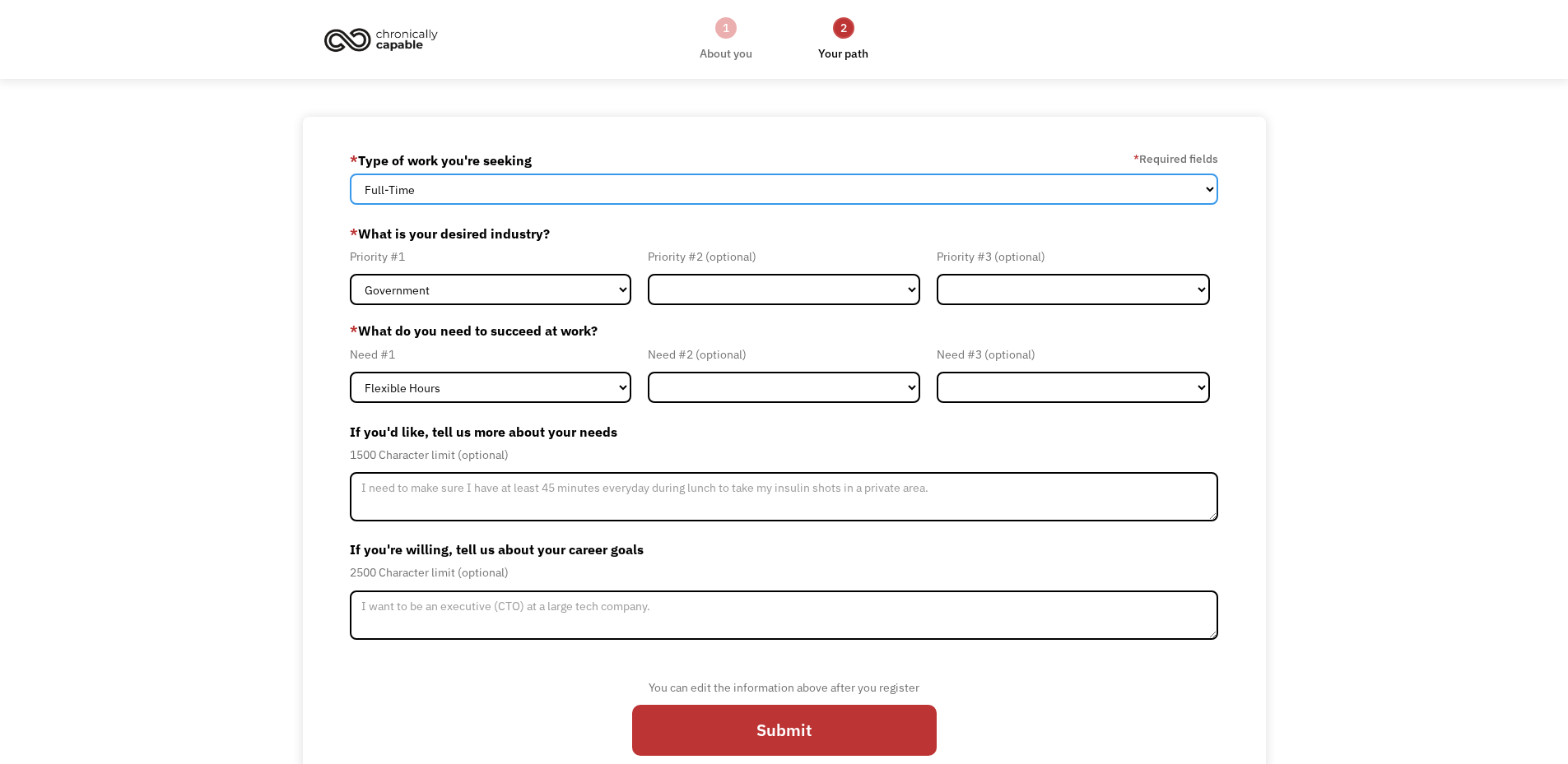
click at [608, 200] on select "Full-Time Part-Time Both Full-Time and Part-Time" at bounding box center [784, 189] width 869 height 31
click at [350, 173] on select "Full-Time Part-Time Both Full-Time and Part-Time" at bounding box center [784, 189] width 869 height 31
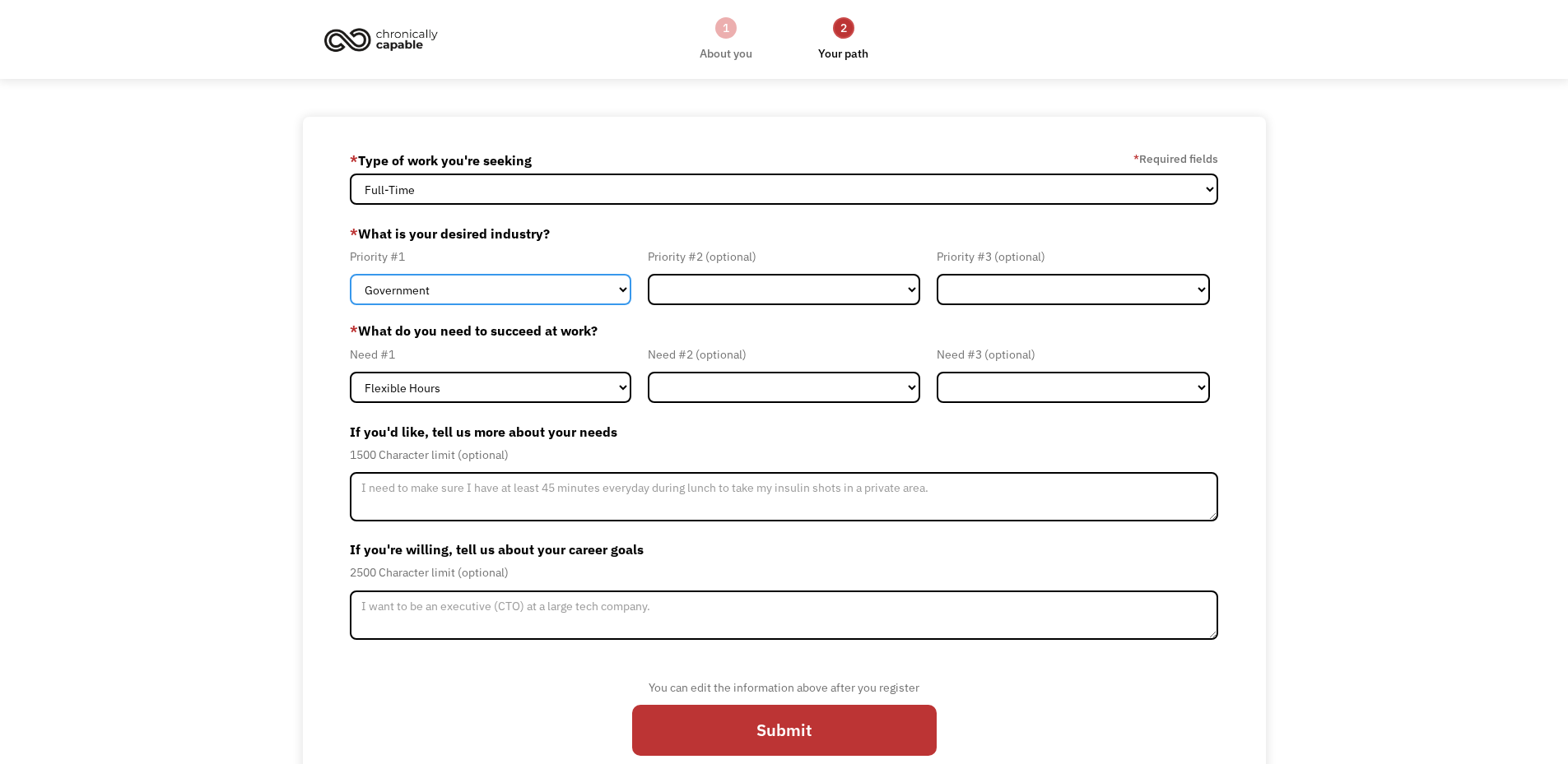
click at [616, 286] on select "Government Finance & Insurance Health & Social Care Tech & Engineering Creative…" at bounding box center [490, 290] width 282 height 31
select select "Administrative"
click at [350, 274] on select "Government Finance & Insurance Health & Social Care Tech & Engineering Creative…" at bounding box center [490, 290] width 282 height 31
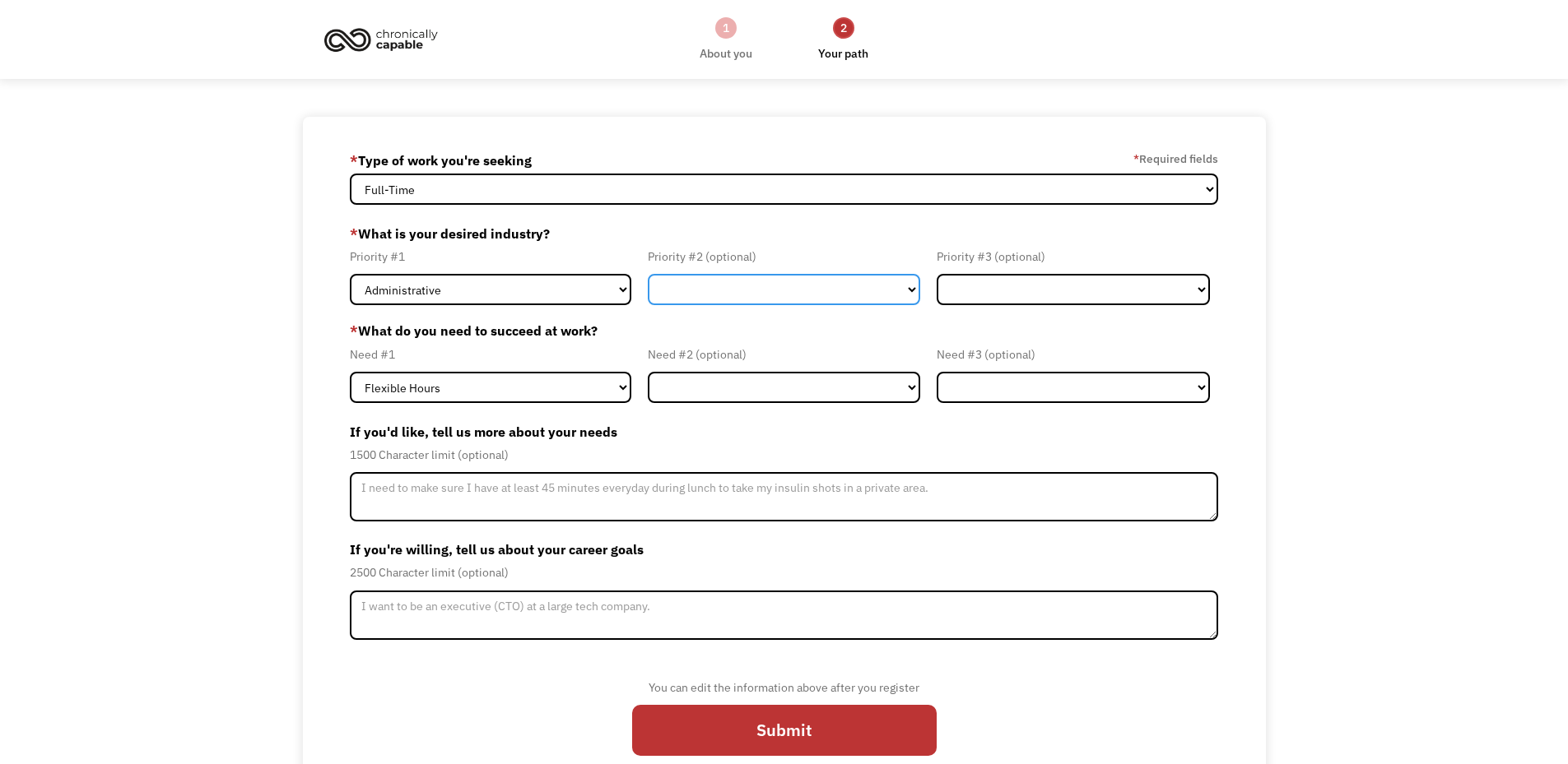
click at [825, 281] on select "Government Finance & Insurance Health & Social Care Tech & Engineering Creative…" at bounding box center [784, 290] width 274 height 31
select select "Creative & Design"
click at [648, 274] on select "Government Finance & Insurance Health & Social Care Tech & Engineering Creative…" at bounding box center [784, 290] width 274 height 31
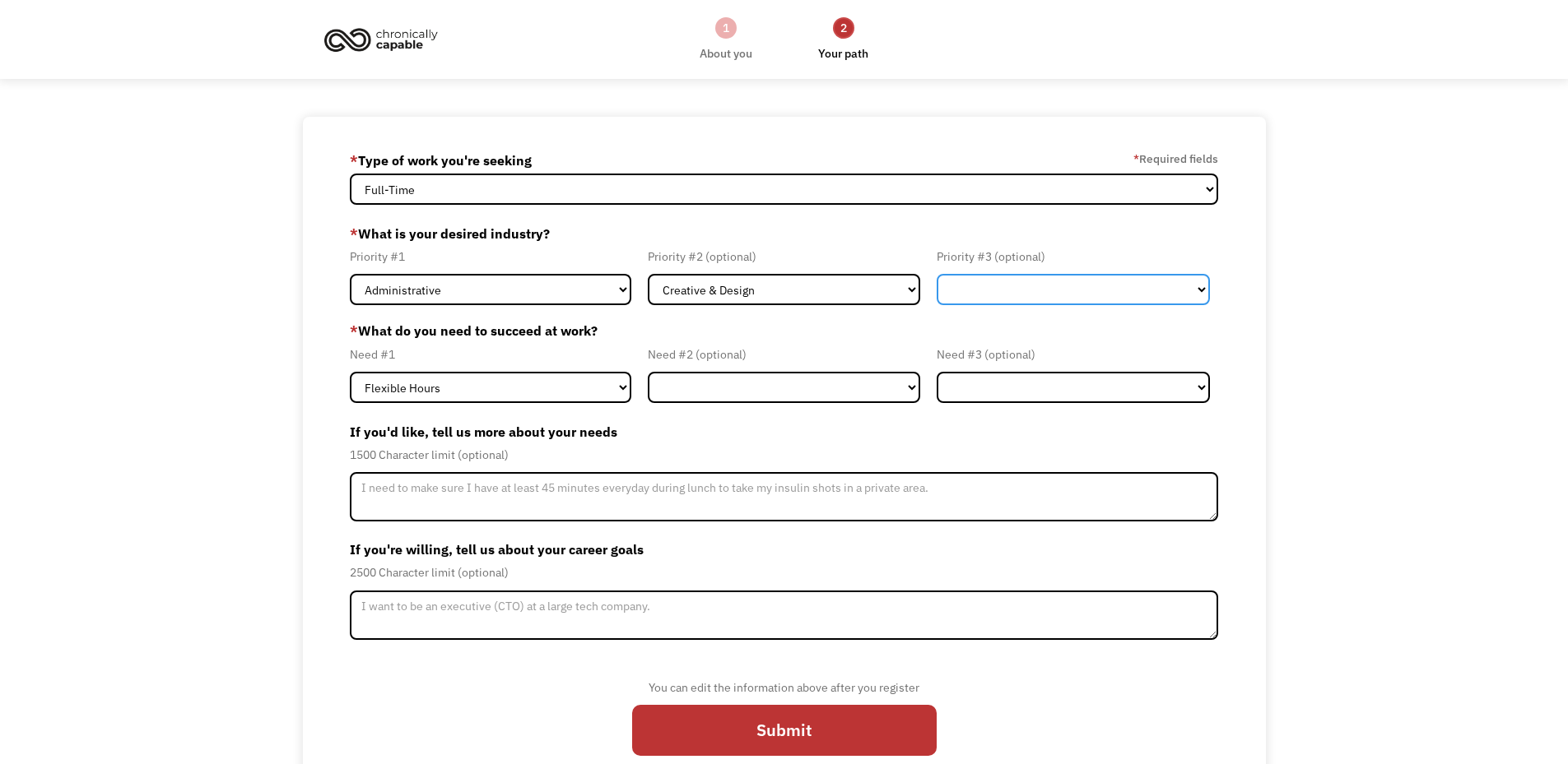
click at [1003, 285] on select "Government Finance & Insurance Health & Social Care Tech & Engineering Creative…" at bounding box center [1074, 290] width 274 height 31
select select "Finance & Insurance"
click at [937, 274] on select "Government Finance & Insurance Health & Social Care Tech & Engineering Creative…" at bounding box center [1074, 290] width 274 height 31
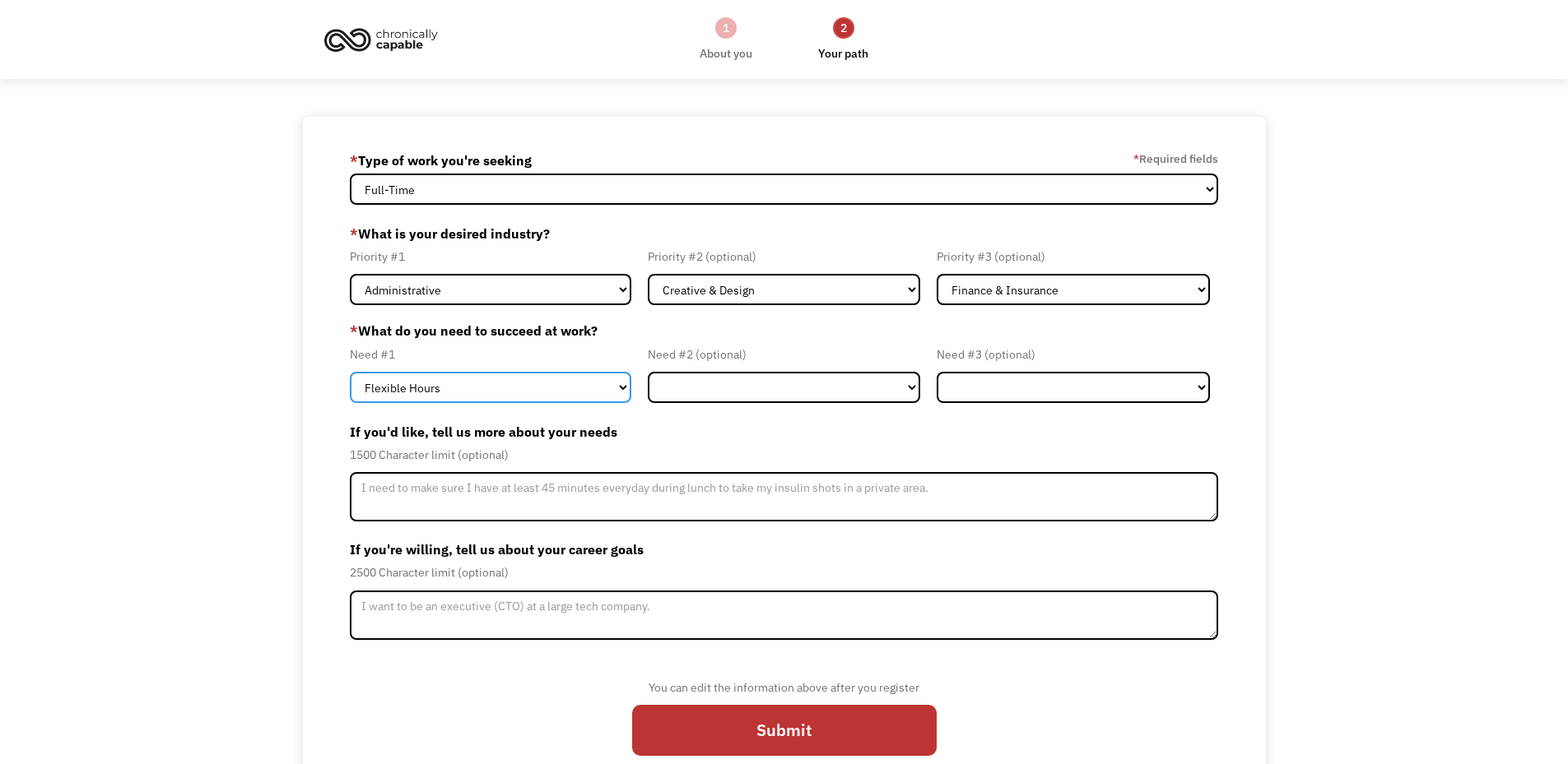
click at [580, 387] on select "Flexible Hours Remote Work Service Animal On-site Accommodations Visual Support…" at bounding box center [490, 388] width 282 height 31
select select "Remote Work"
click at [350, 372] on select "Flexible Hours Remote Work Service Animal On-site Accommodations Visual Support…" at bounding box center [490, 388] width 282 height 31
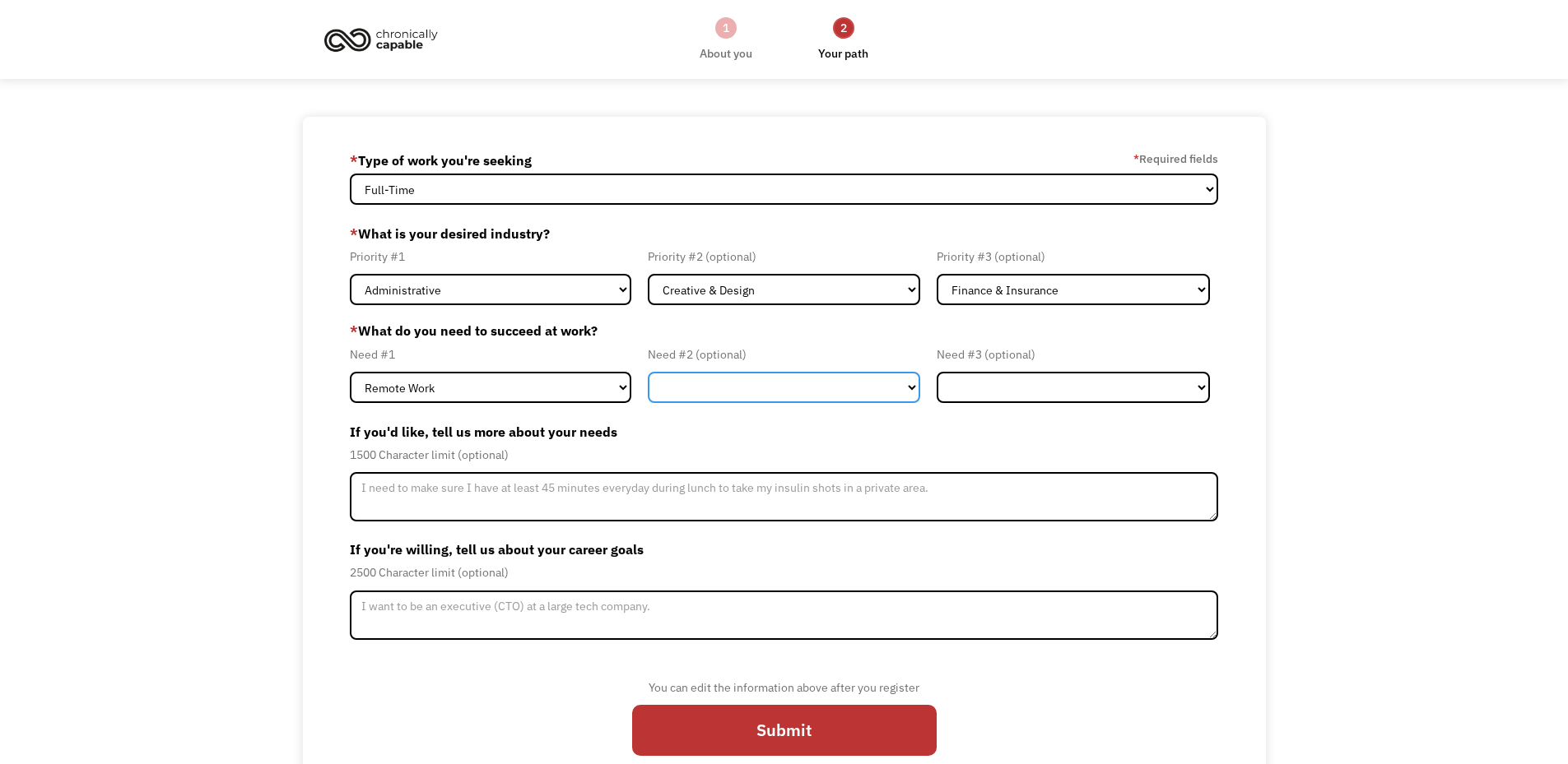
click at [777, 381] on select "Flexible Hours Remote Work Service Animal On-site Accommodations Visual Support…" at bounding box center [784, 388] width 274 height 31
select select "Flexible Hours"
click at [648, 372] on select "Flexible Hours Remote Work Service Animal On-site Accommodations Visual Support…" at bounding box center [784, 388] width 274 height 31
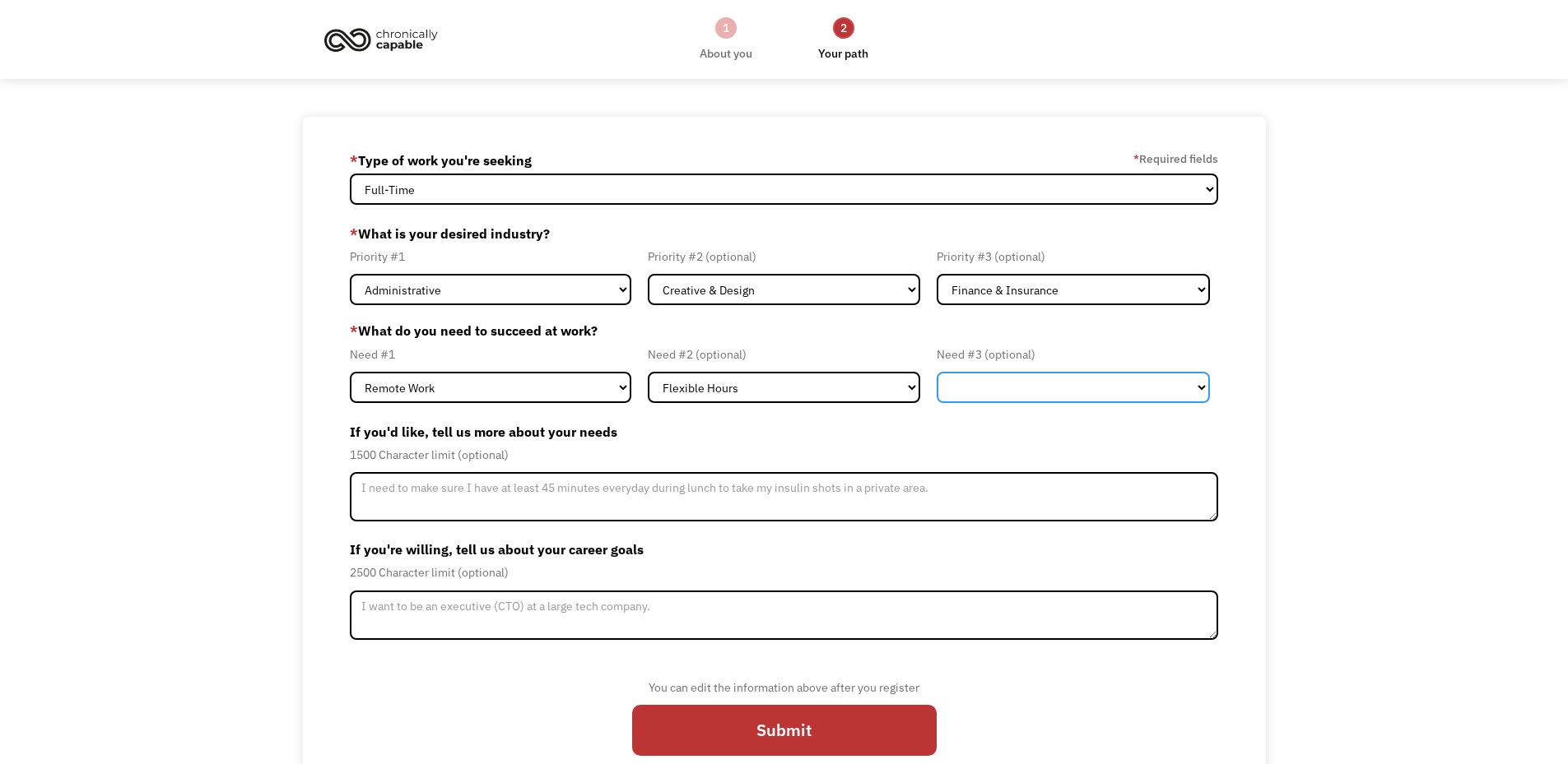
click at [1041, 394] on select "Flexible Hours Remote Work Service Animal On-site Accommodations Visual Support…" at bounding box center [1074, 388] width 274 height 31
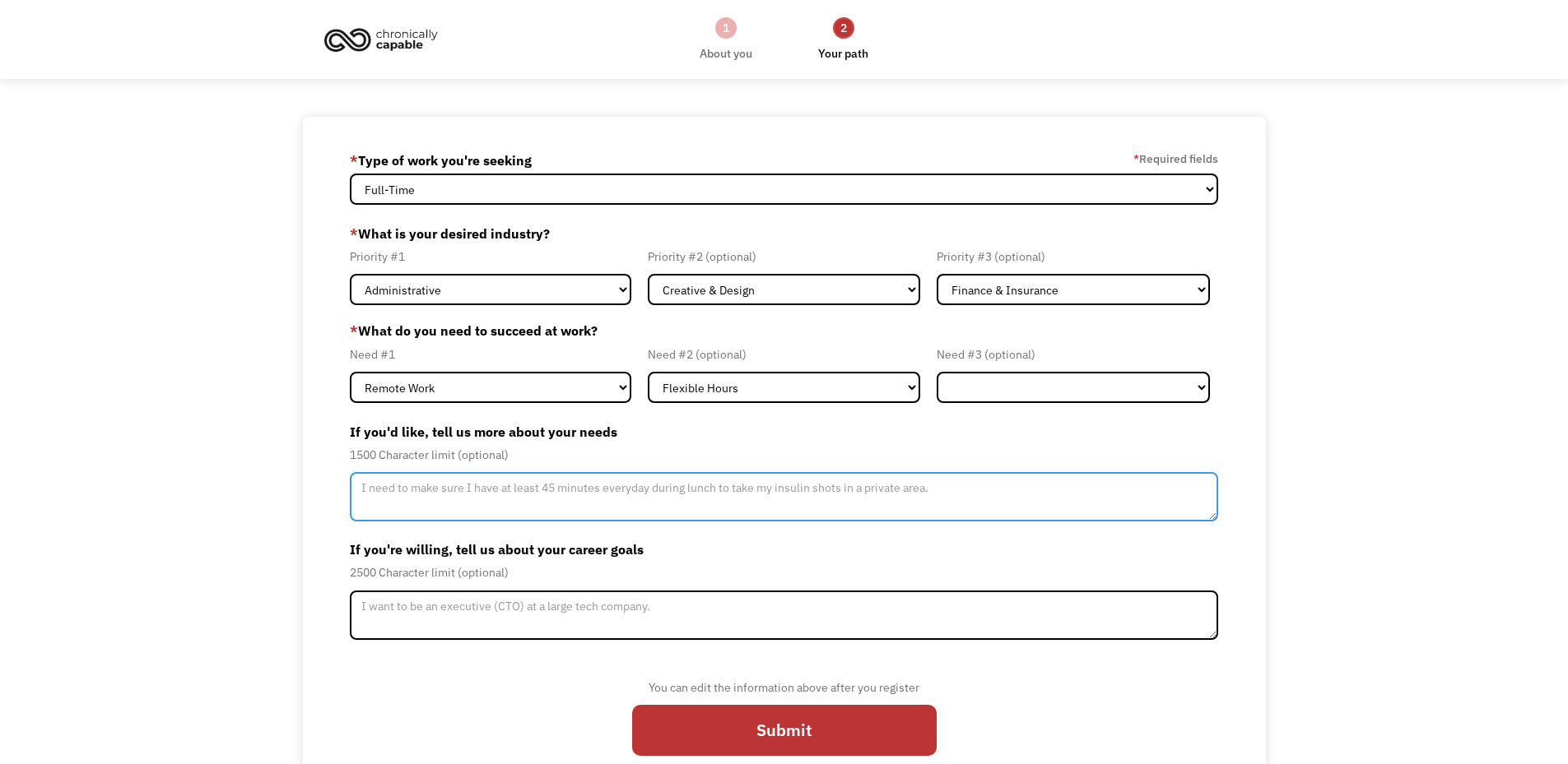
click at [702, 483] on textarea "Member-Update-Form-Step2" at bounding box center [784, 497] width 869 height 50
click at [631, 494] on textarea "Member-Update-Form-Step2" at bounding box center [784, 497] width 869 height 50
click at [1045, 483] on textarea "Remote work is a top priority for me. I never know when an MS flare-up will occ…" at bounding box center [784, 497] width 869 height 50
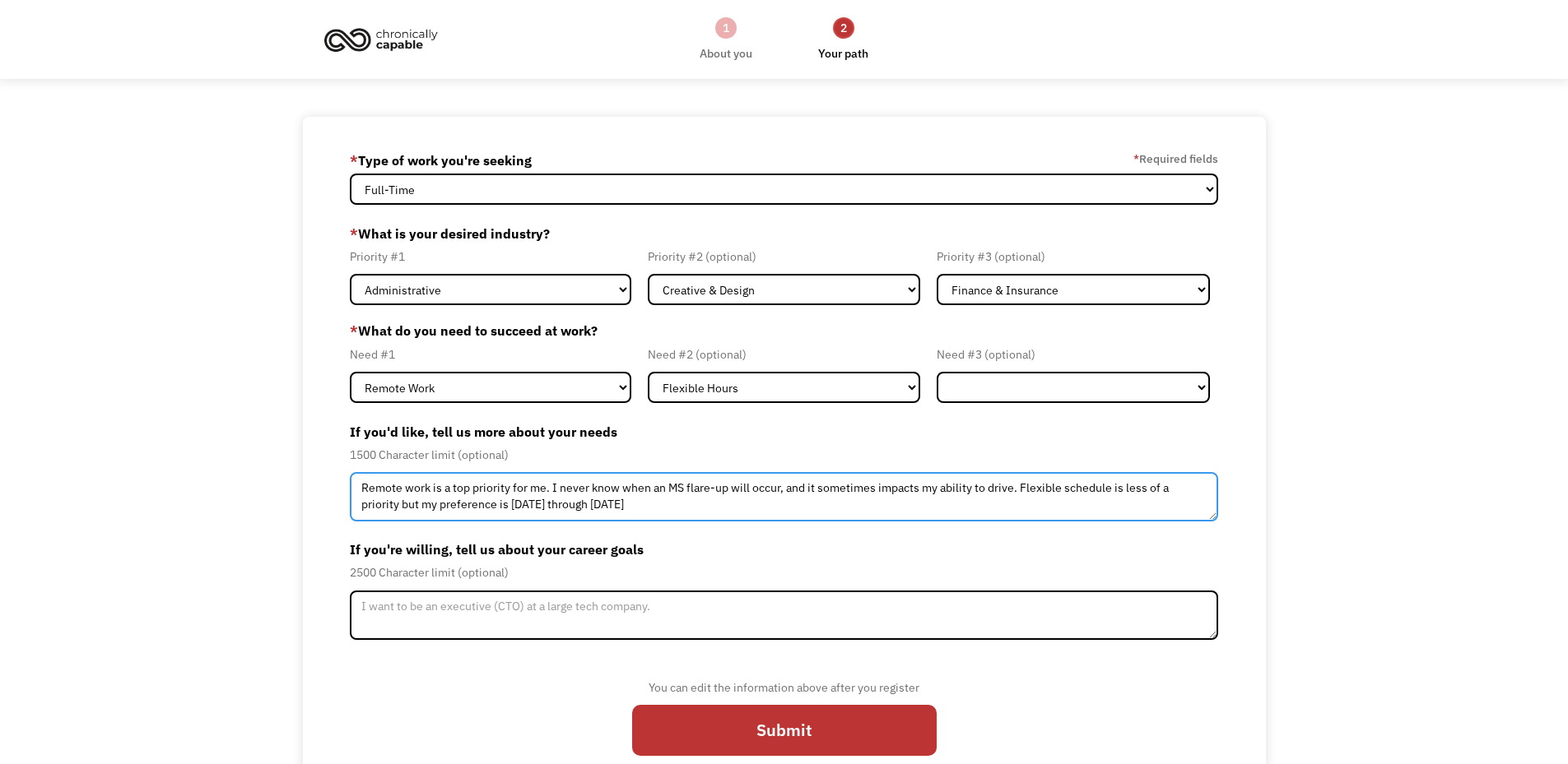
type textarea "Remote work is a top priority for me. I never know when an MS flare-up will occ…"
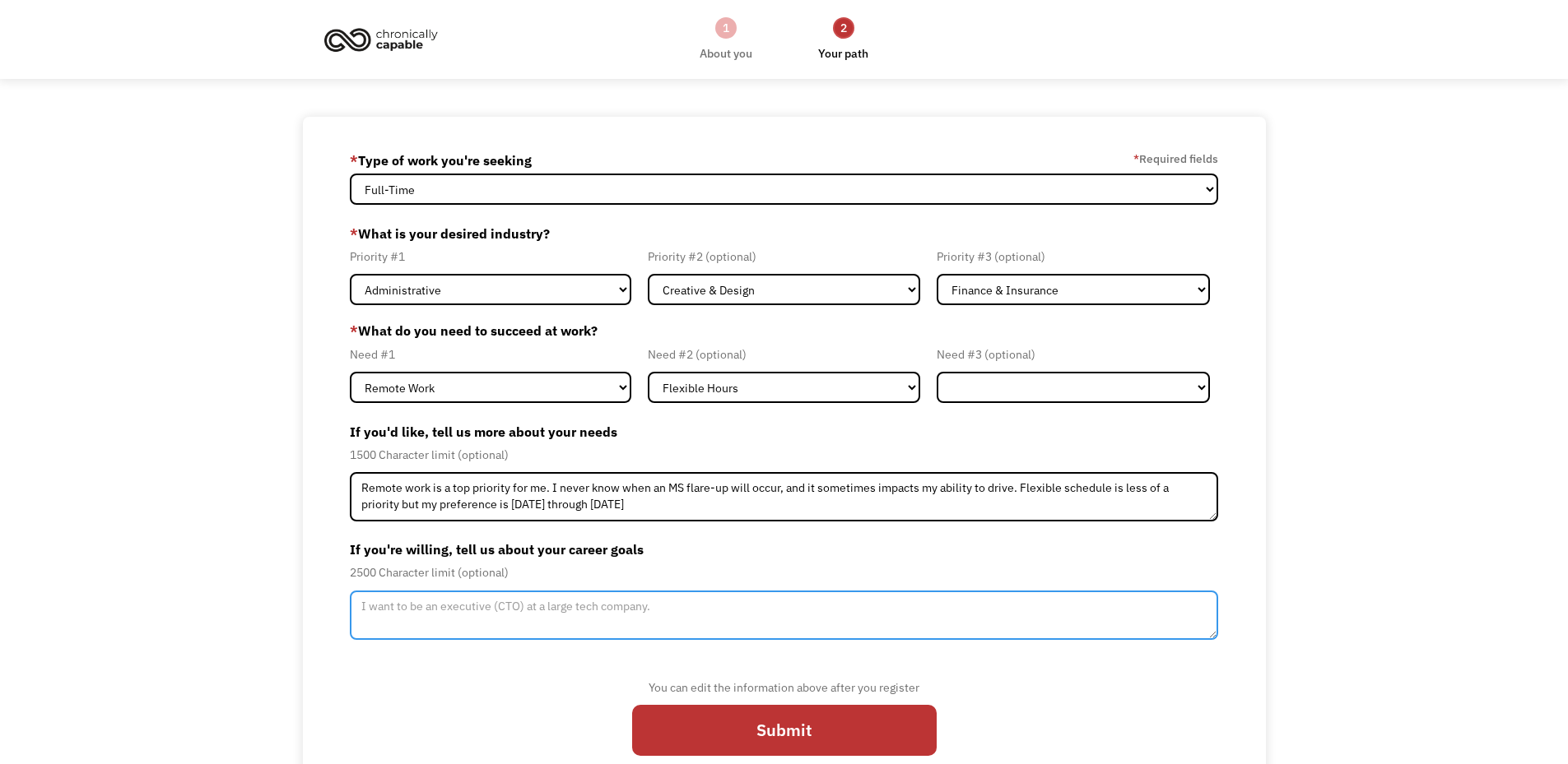
click at [506, 612] on textarea "Member-Update-Form-Step2" at bounding box center [784, 615] width 869 height 50
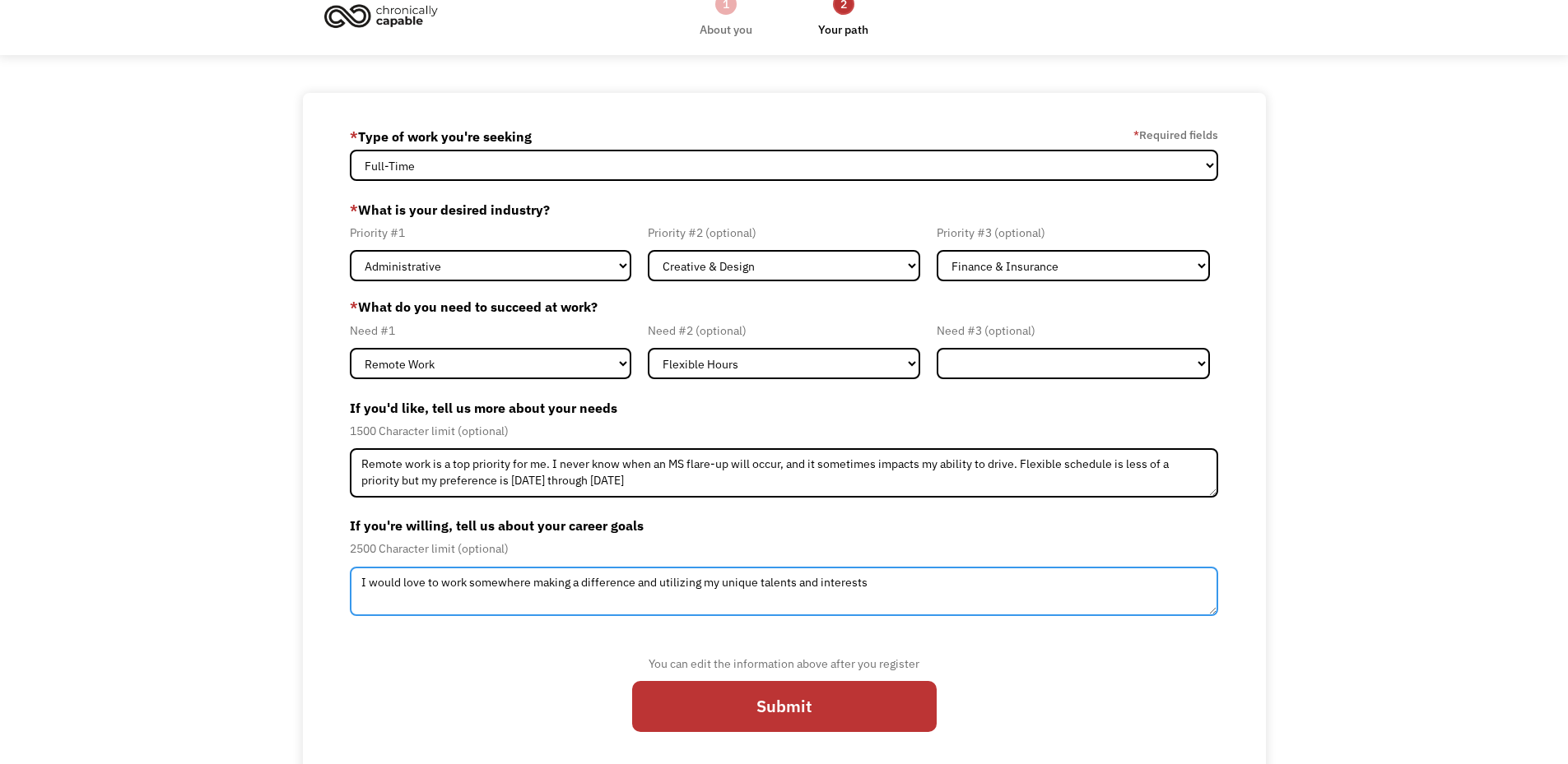
scroll to position [37, 0]
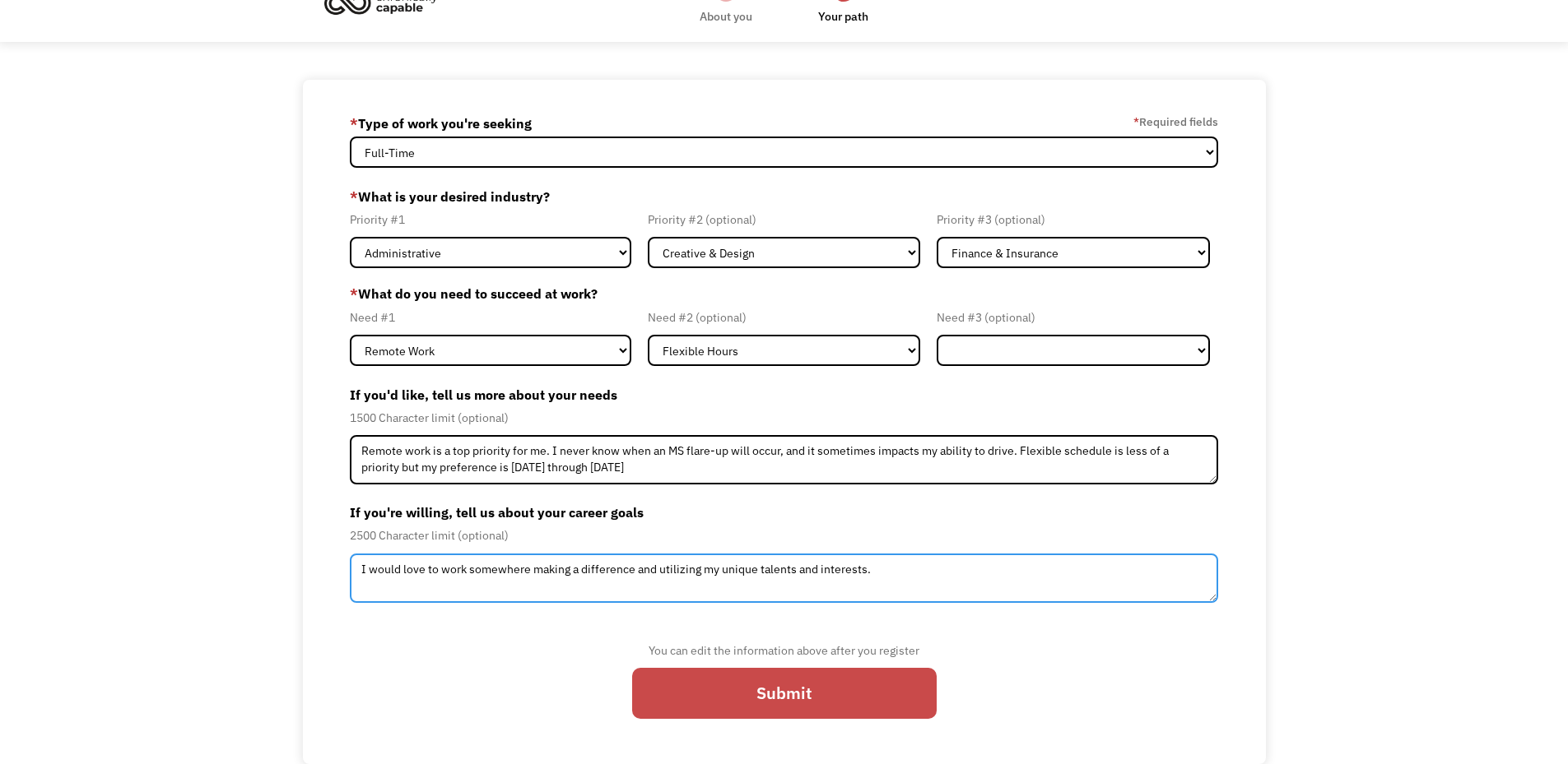
type textarea "I would love to work somewhere making a difference and utilizing my unique tale…"
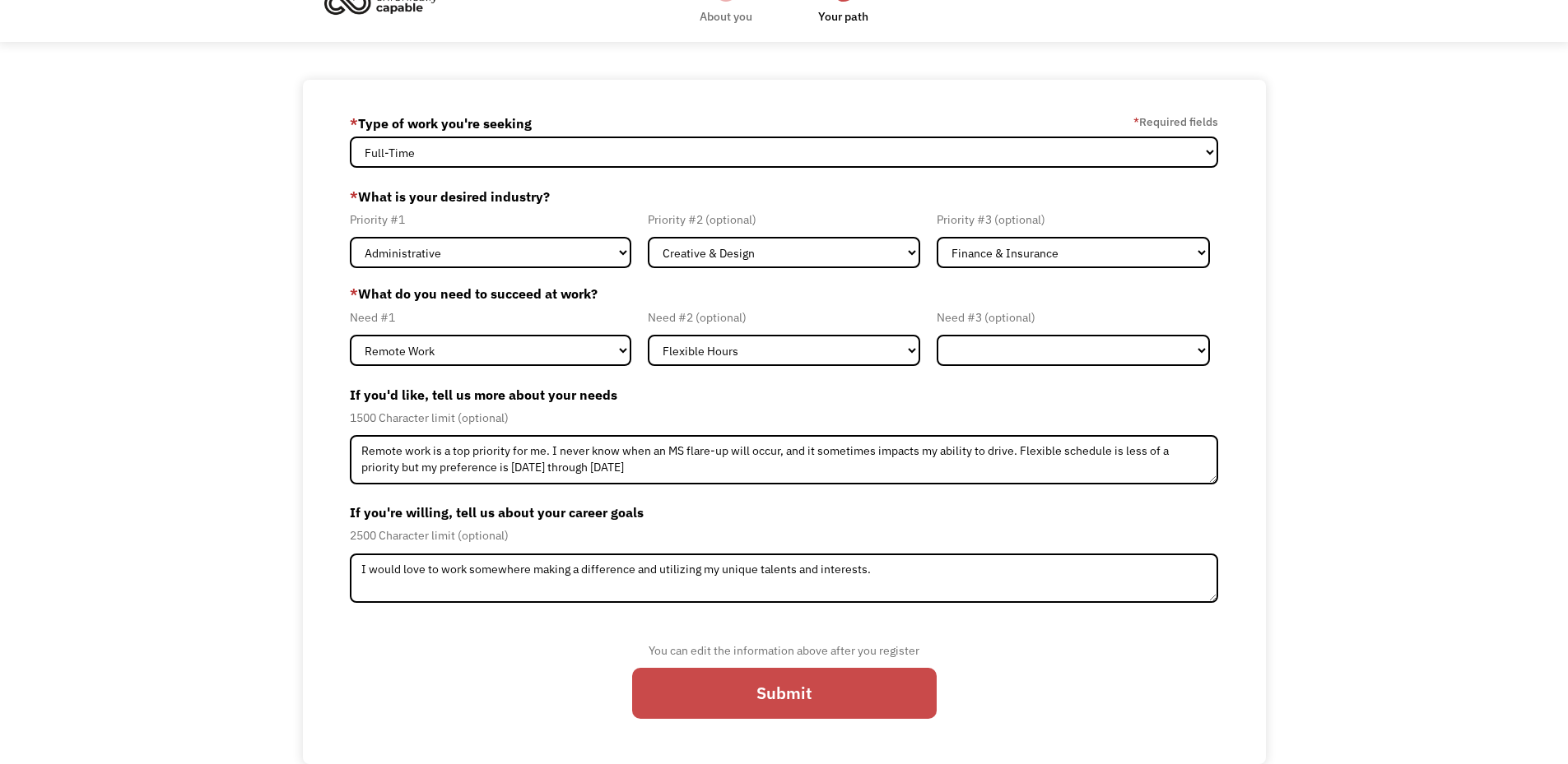
click at [878, 677] on input "Submit" at bounding box center [784, 693] width 304 height 51
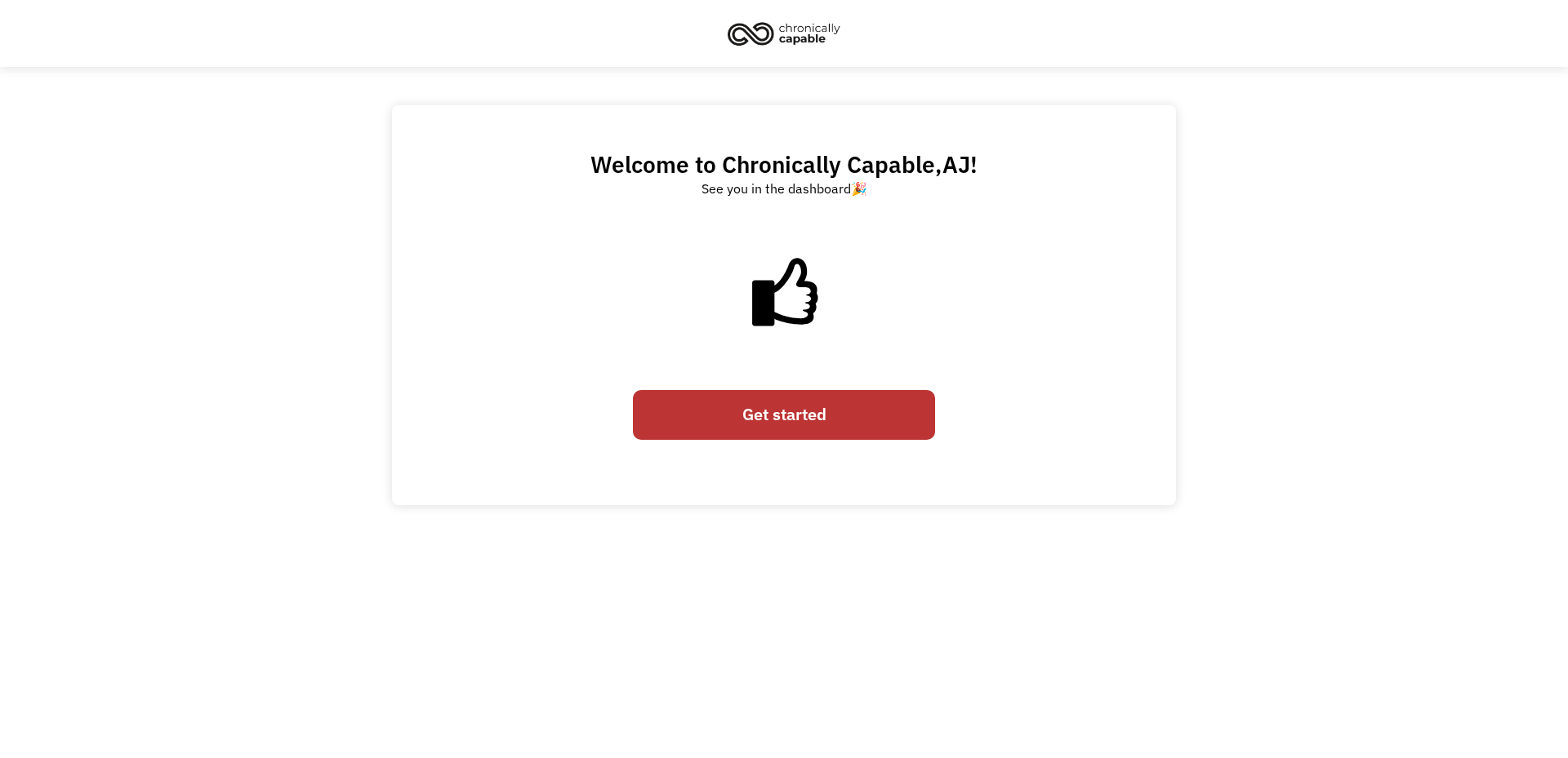
click at [745, 419] on link "Get started" at bounding box center [783, 416] width 302 height 50
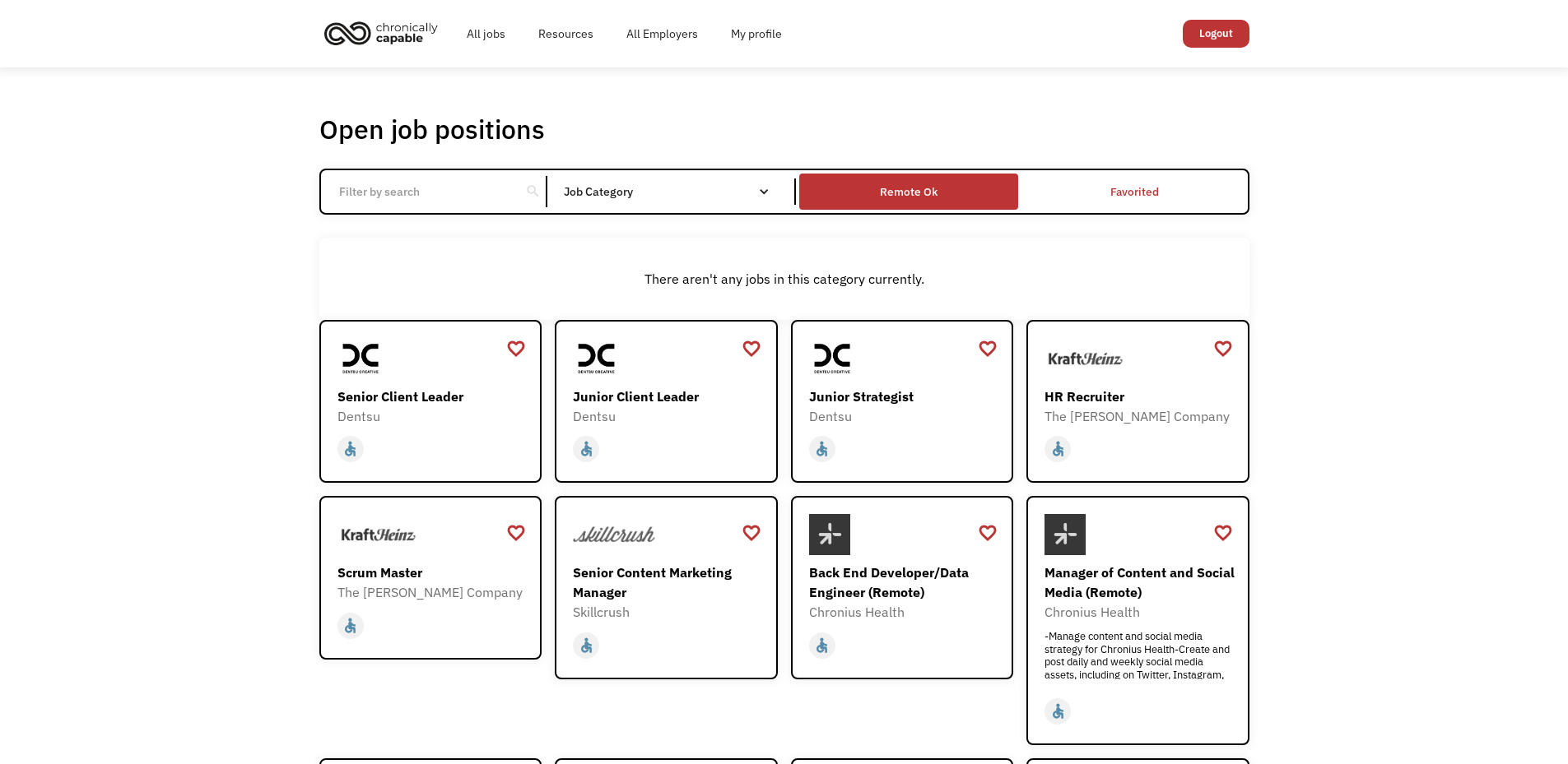
click at [960, 186] on div "Remote Ok" at bounding box center [908, 192] width 219 height 28
